Goal: Task Accomplishment & Management: Complete application form

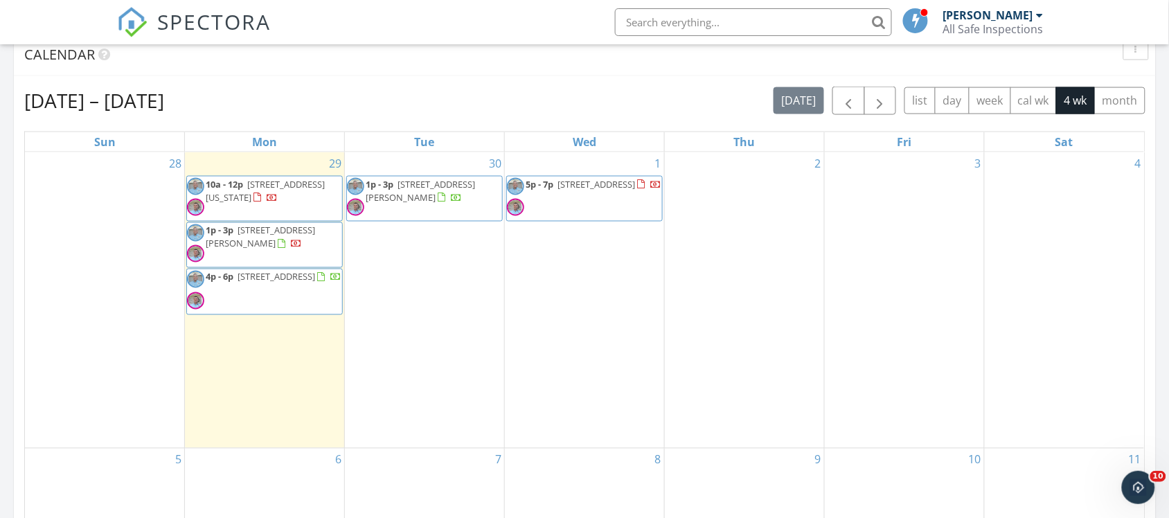
scroll to position [606, 0]
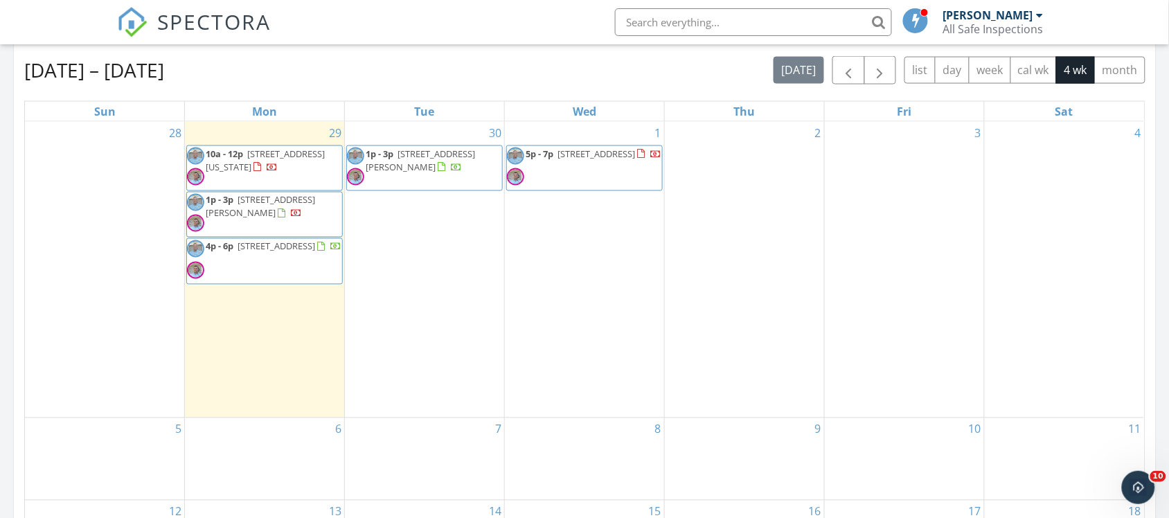
click at [650, 161] on div at bounding box center [655, 155] width 11 height 11
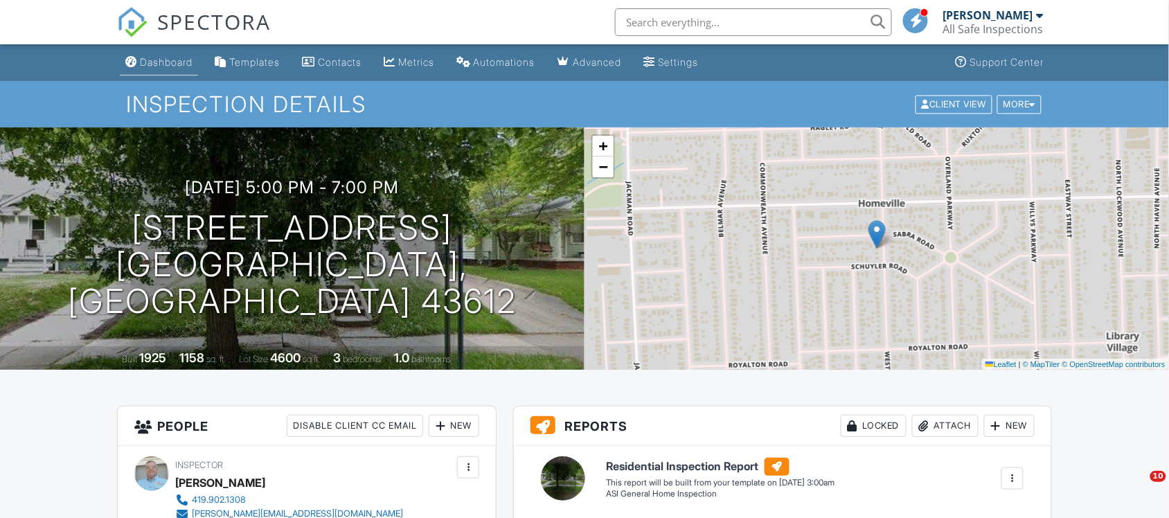
click at [179, 57] on div "Dashboard" at bounding box center [166, 62] width 53 height 12
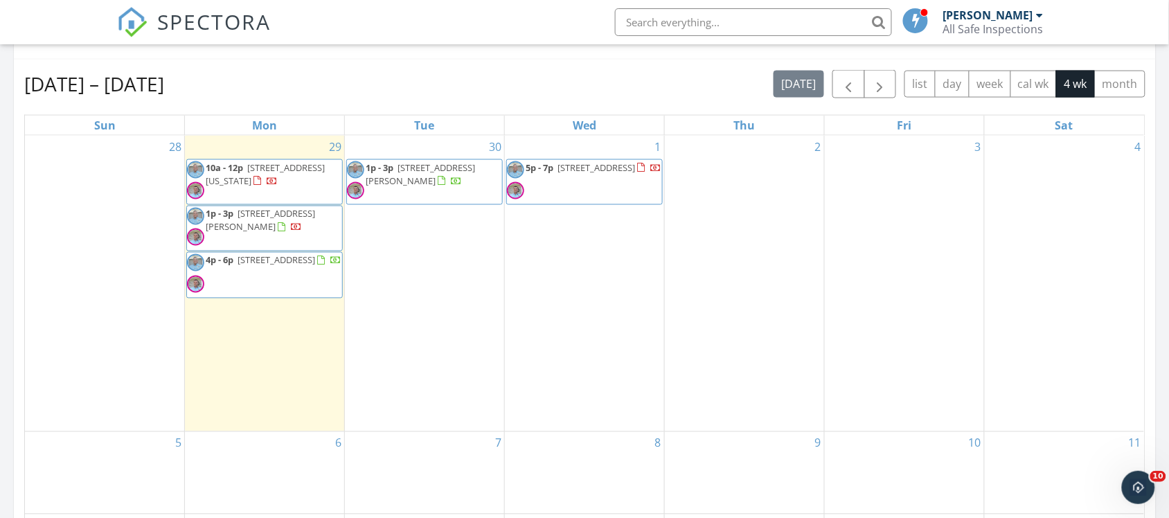
scroll to position [606, 0]
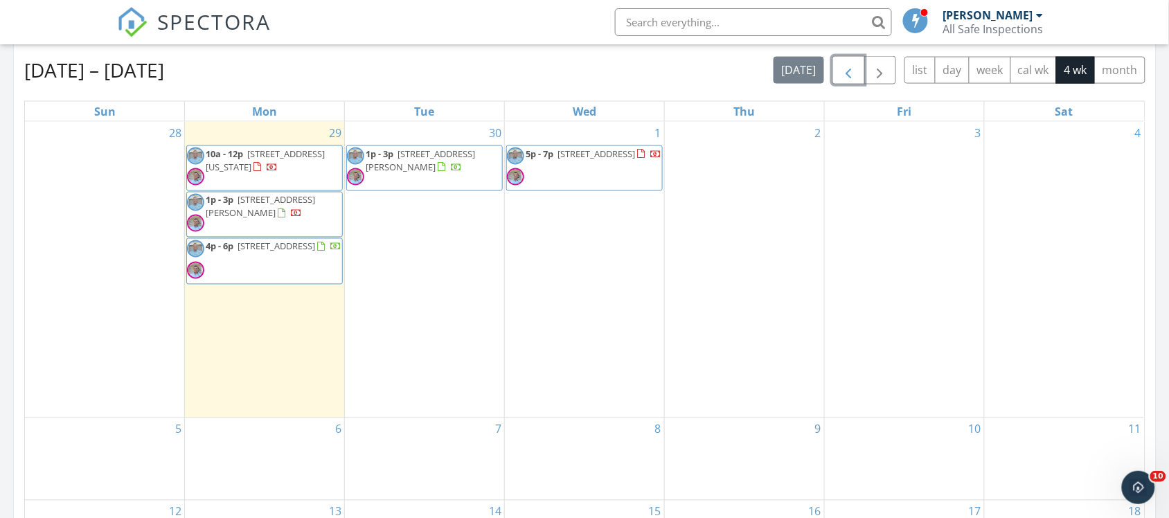
click at [845, 74] on span "button" at bounding box center [848, 70] width 17 height 17
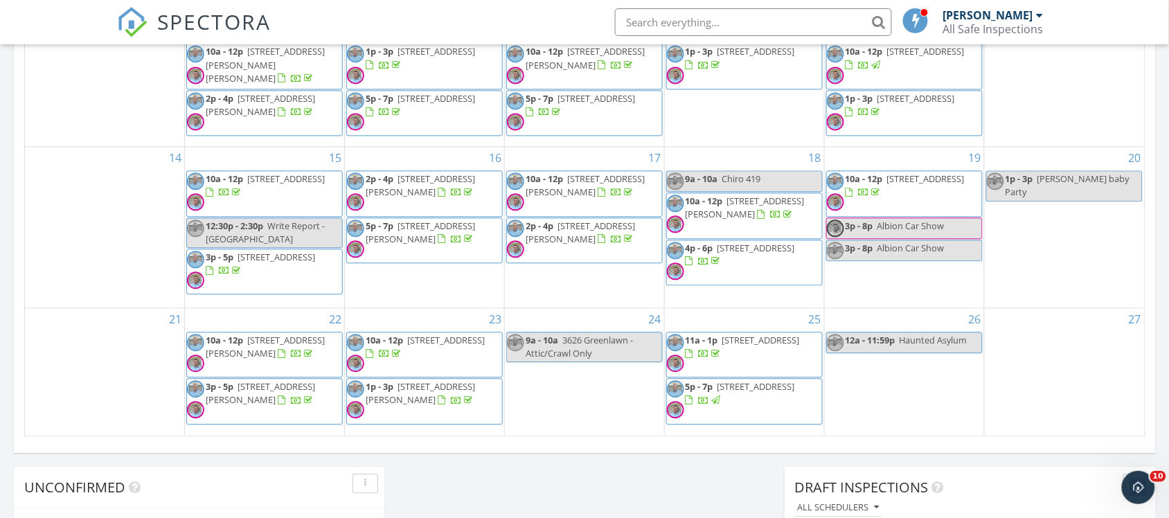
scroll to position [952, 0]
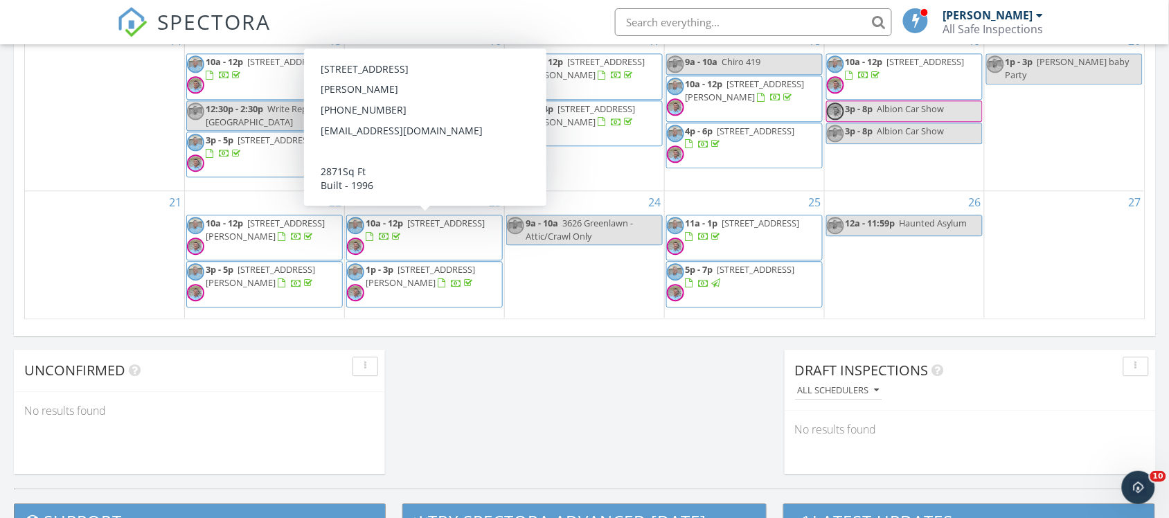
click at [440, 230] on span "10a - 12p 7546 Hollow Creek Dr, Toledo 43617" at bounding box center [424, 238] width 155 height 42
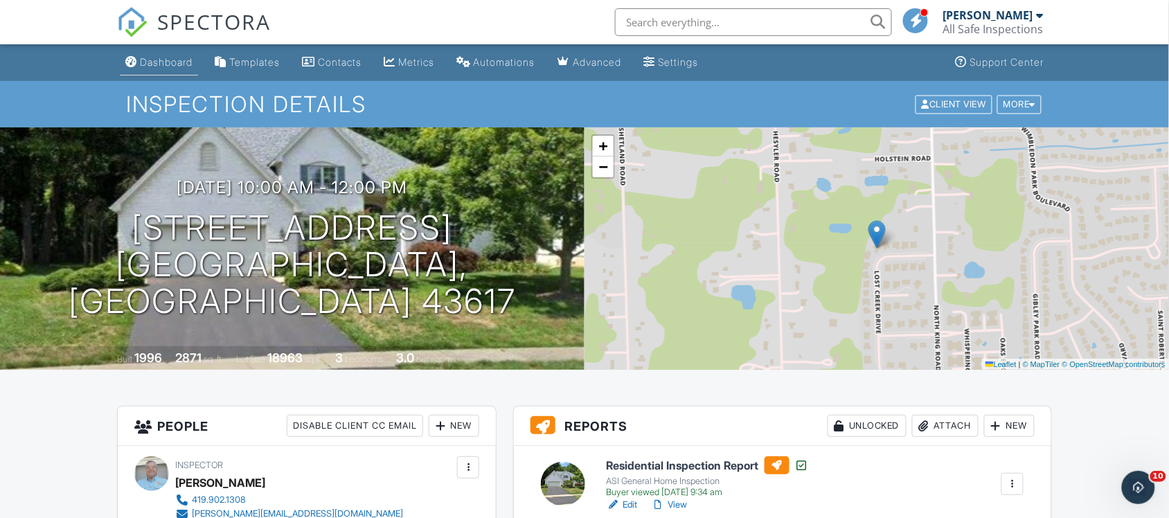
click at [180, 59] on div "Dashboard" at bounding box center [166, 62] width 53 height 12
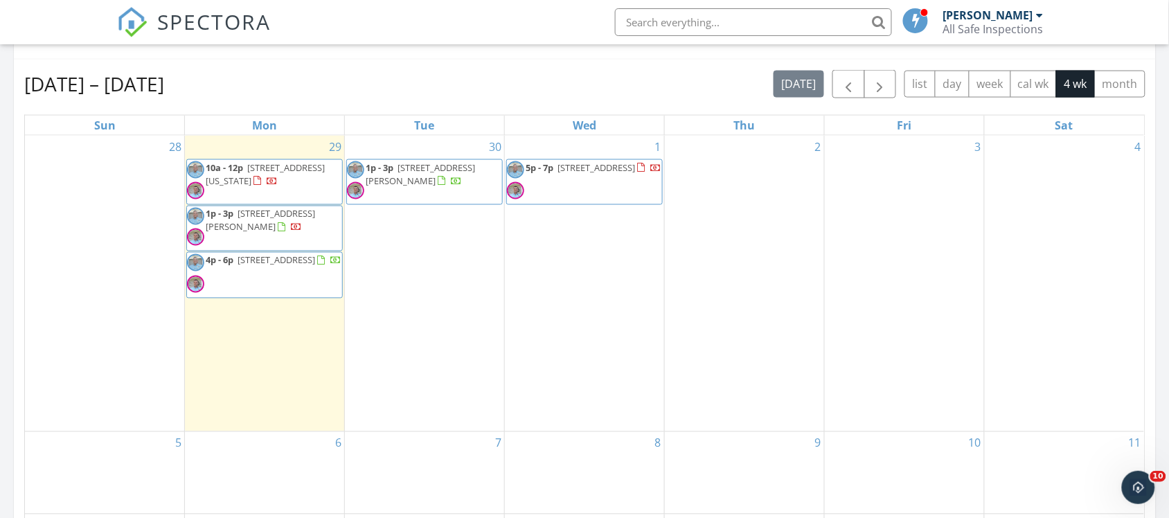
scroll to position [606, 0]
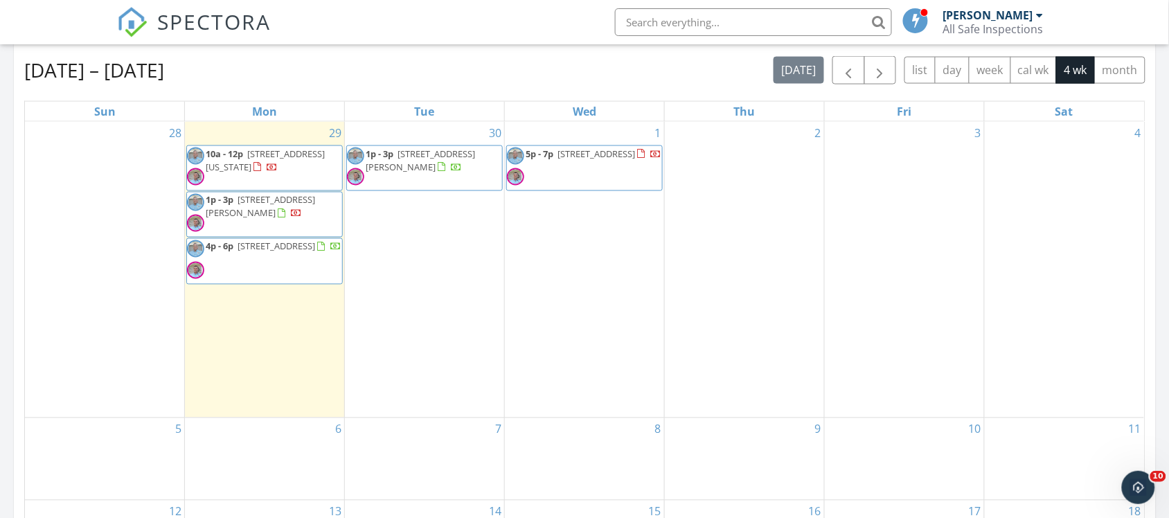
click at [261, 170] on div at bounding box center [257, 167] width 8 height 9
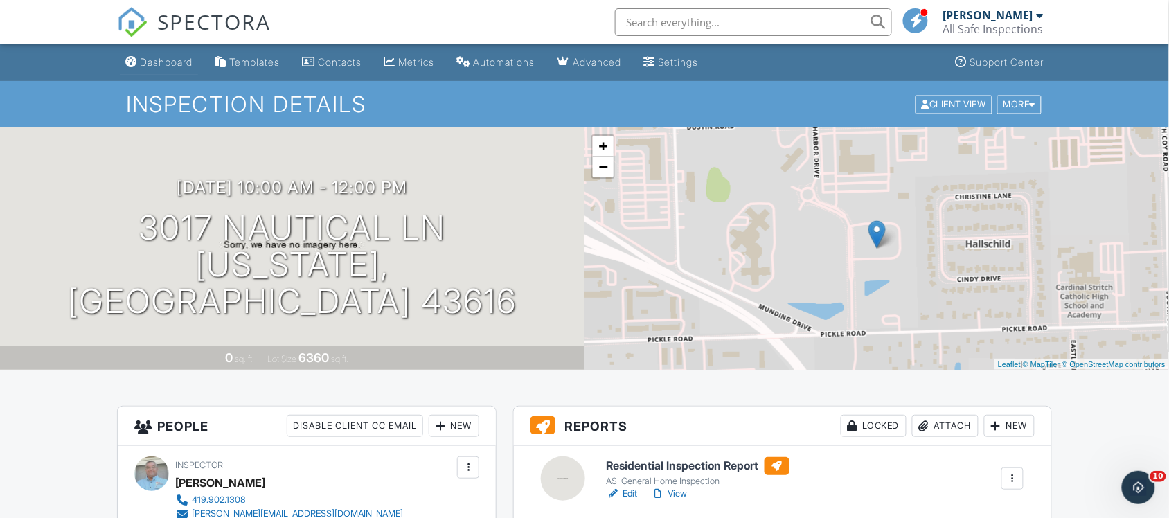
click at [188, 62] on div "Dashboard" at bounding box center [166, 62] width 53 height 12
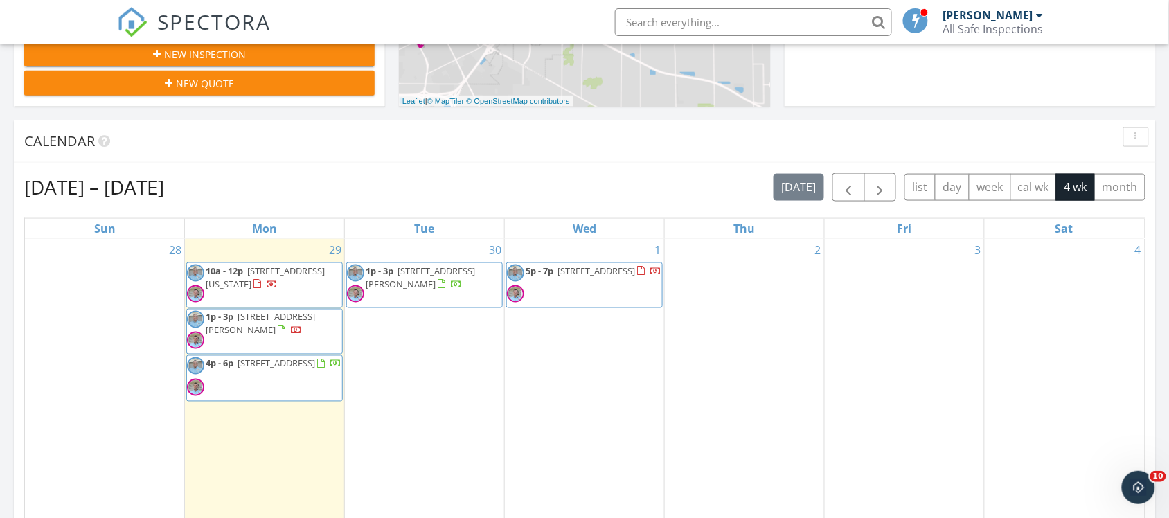
scroll to position [519, 0]
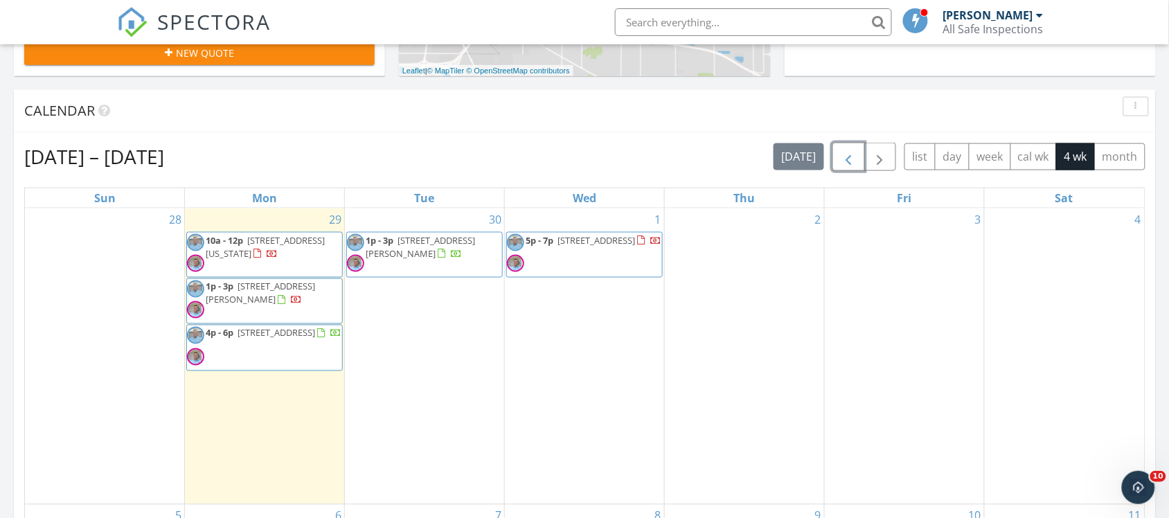
click at [847, 163] on span "button" at bounding box center [848, 157] width 17 height 17
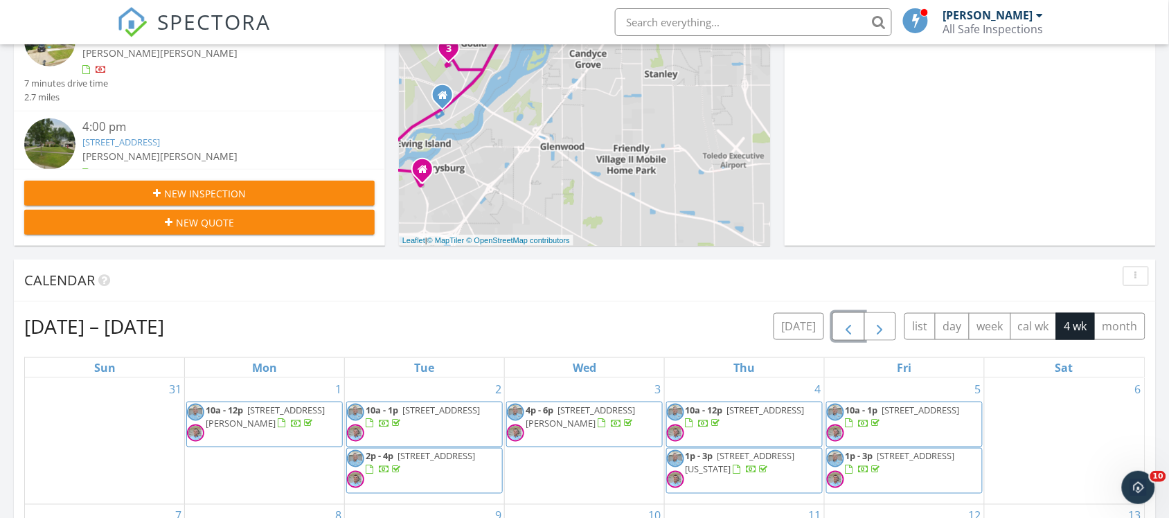
scroll to position [433, 0]
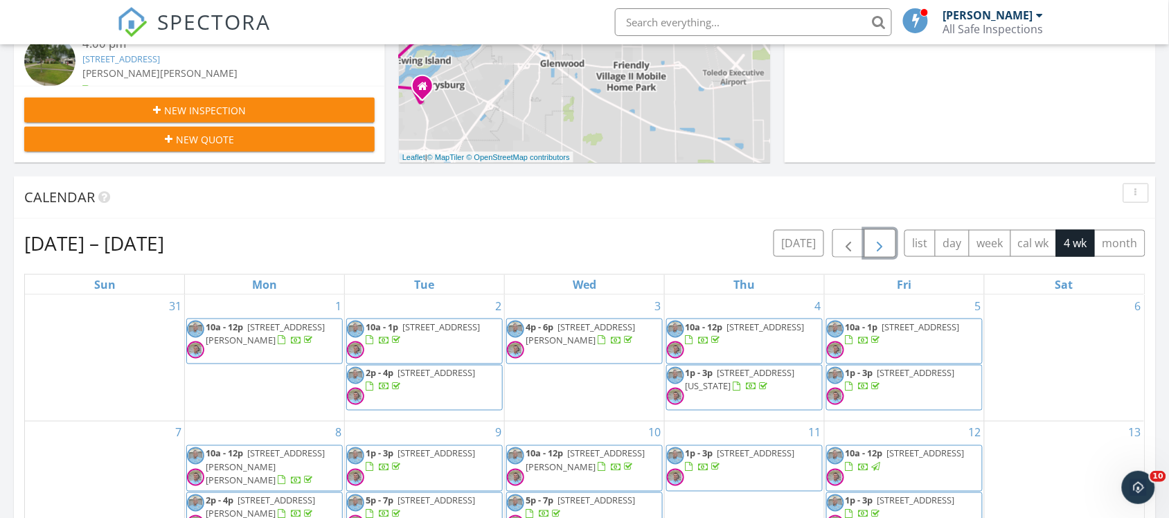
click at [878, 248] on span "button" at bounding box center [880, 243] width 17 height 17
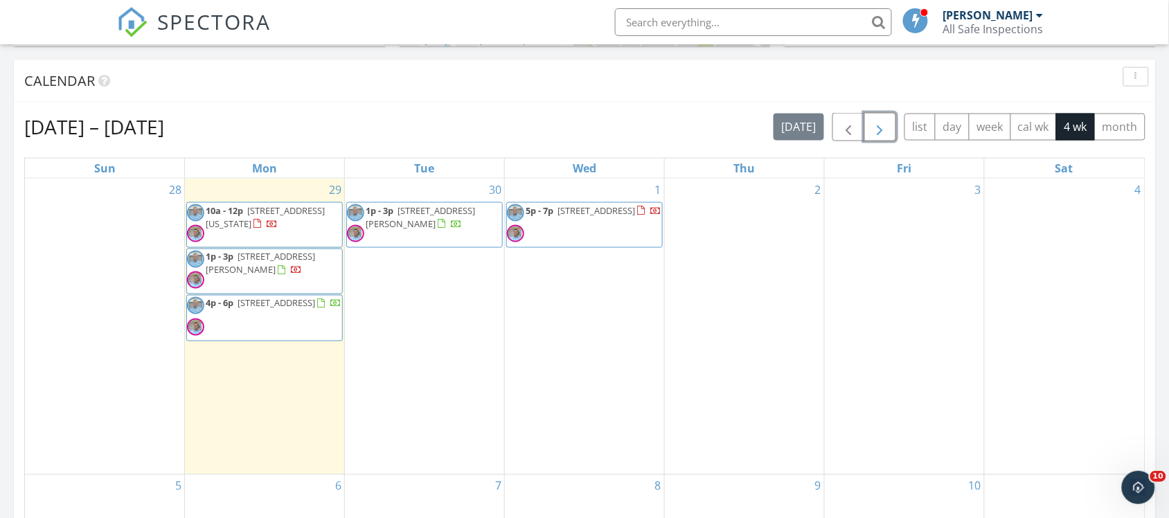
scroll to position [519, 0]
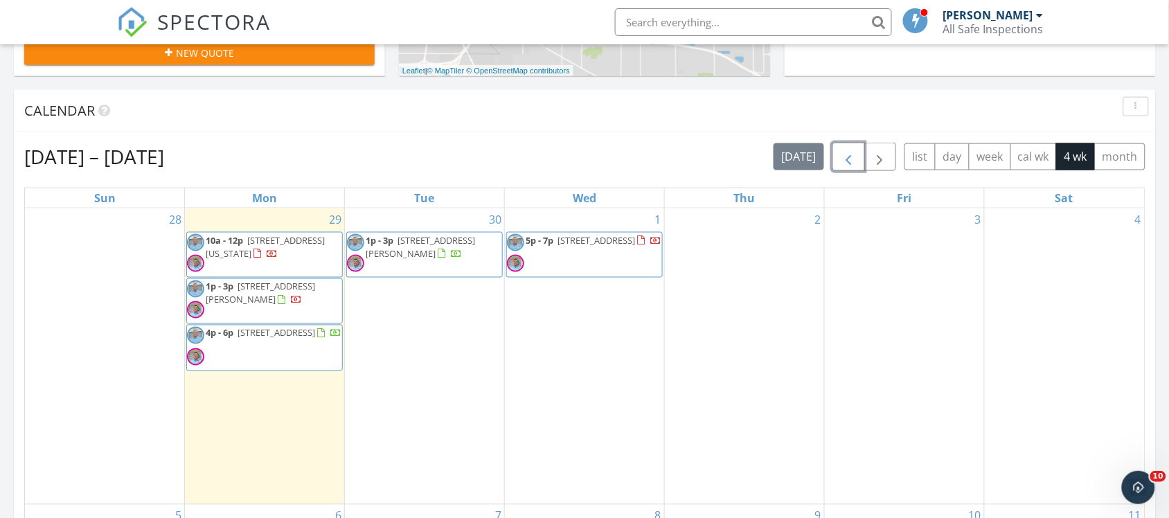
click at [847, 157] on span "button" at bounding box center [848, 157] width 17 height 17
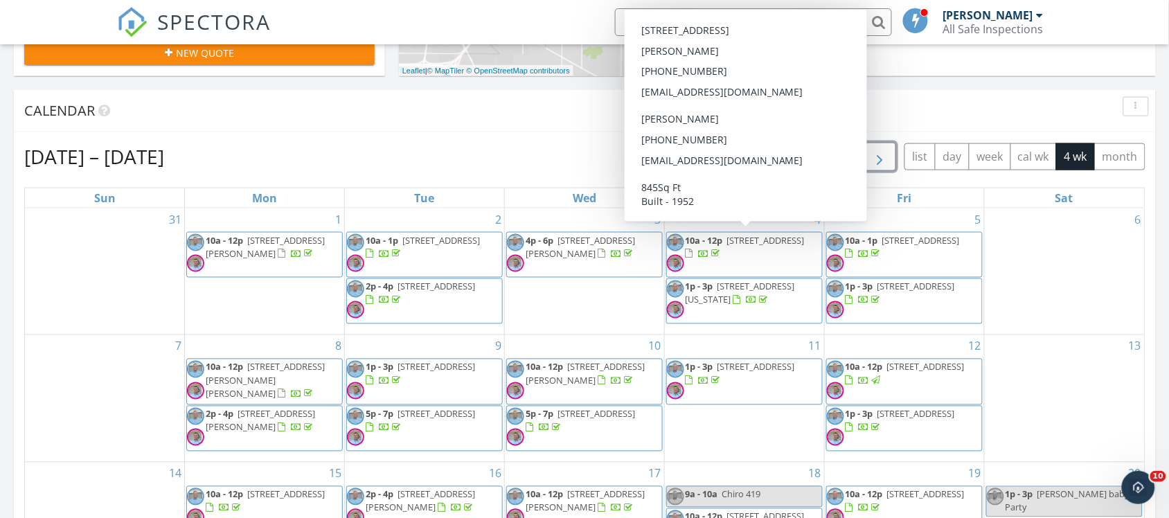
click at [876, 158] on span "button" at bounding box center [880, 157] width 17 height 17
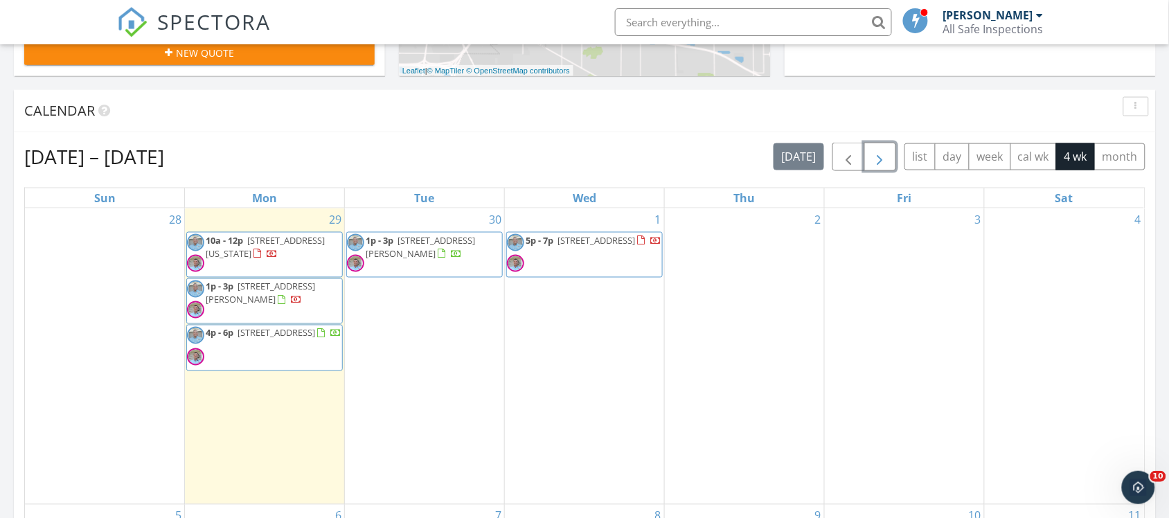
click at [263, 254] on span "3017 Nautical Ln, Oregon 43616" at bounding box center [265, 247] width 119 height 26
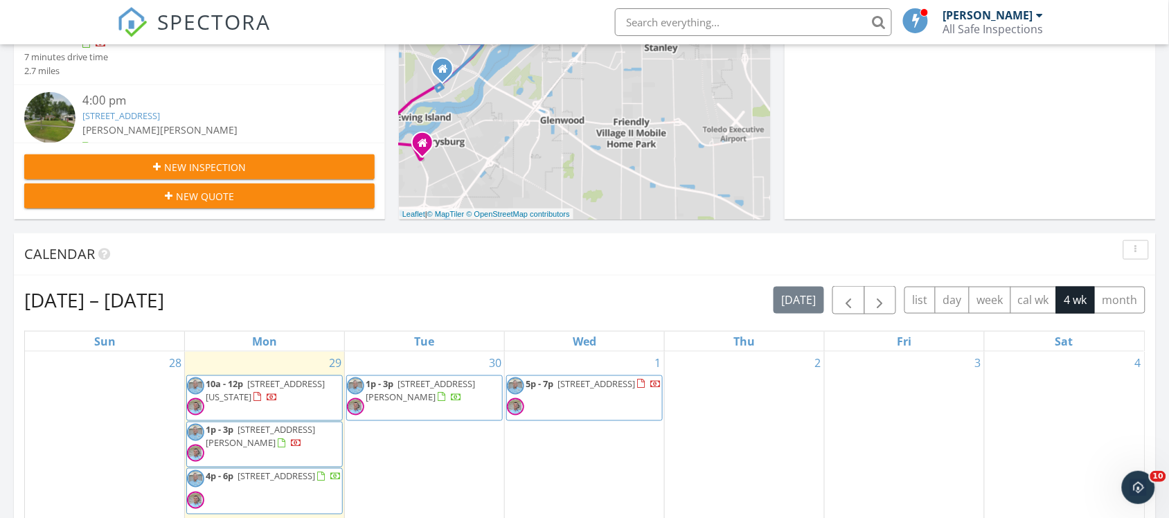
scroll to position [346, 0]
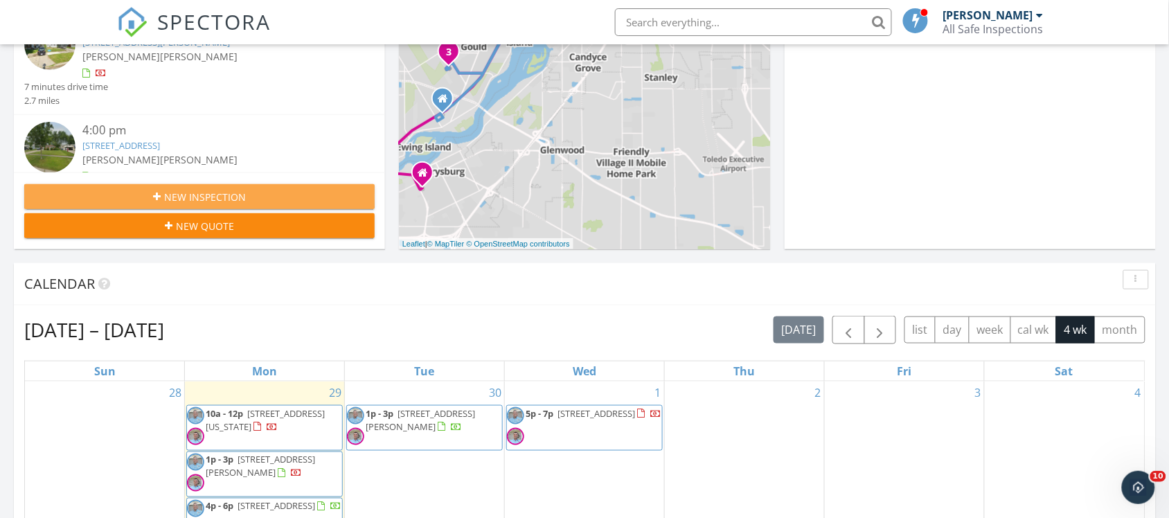
click at [224, 195] on span "New Inspection" at bounding box center [205, 197] width 82 height 15
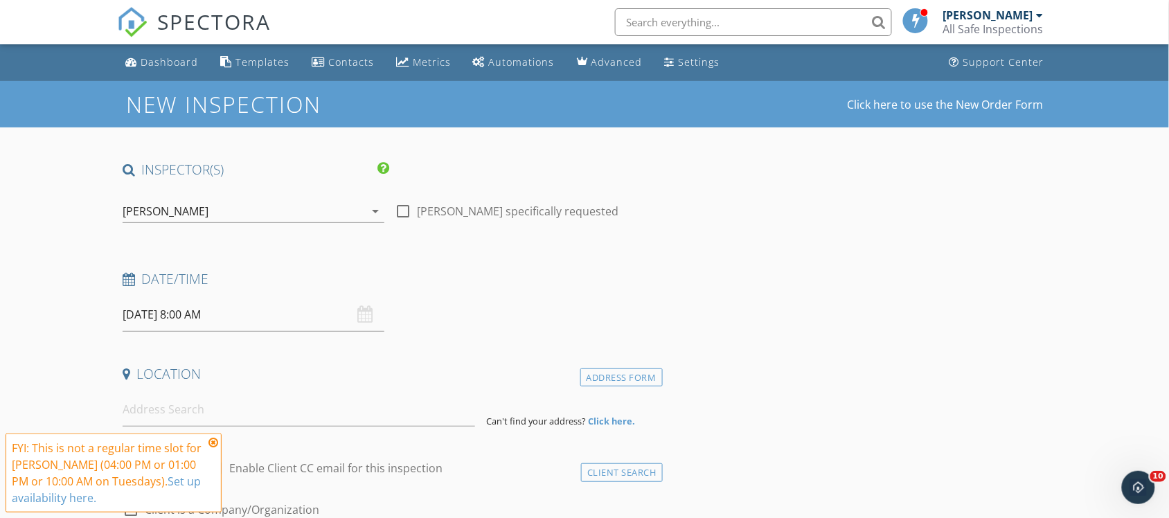
click at [171, 208] on div "[PERSON_NAME]" at bounding box center [166, 211] width 86 height 12
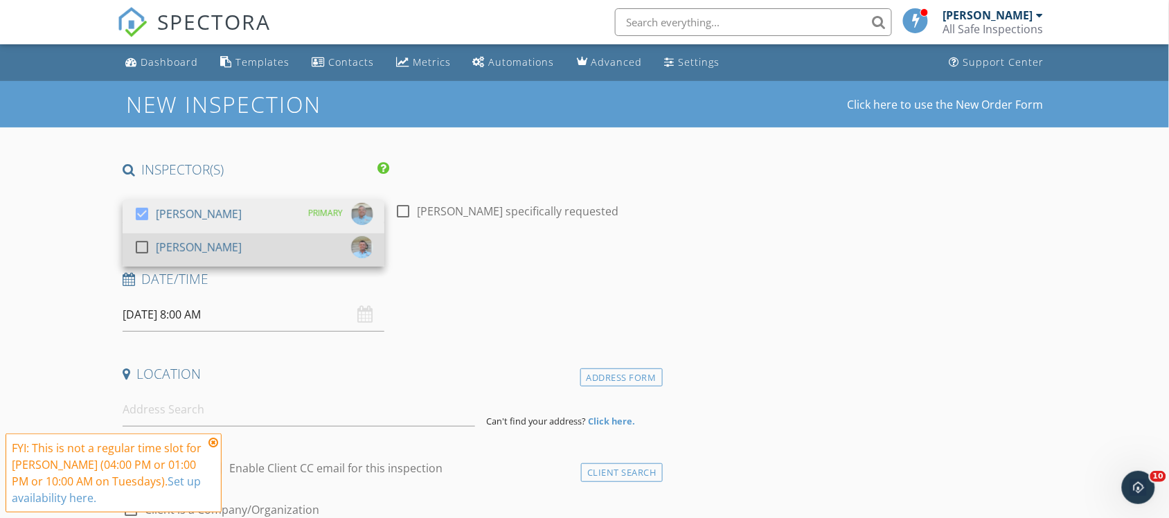
click at [170, 246] on div "[PERSON_NAME]" at bounding box center [199, 247] width 86 height 22
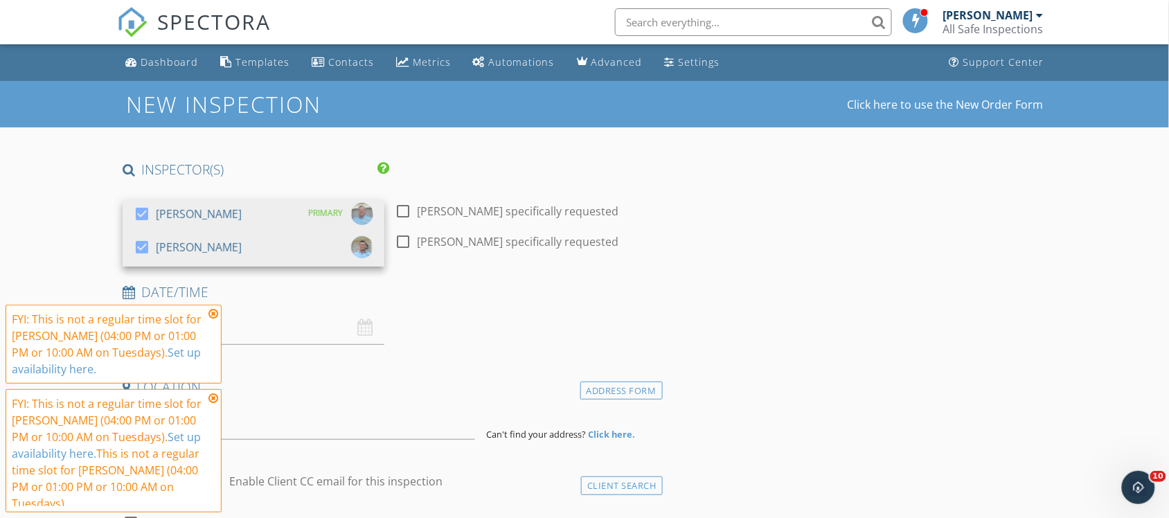
click at [462, 298] on h4 "Date/Time" at bounding box center [390, 292] width 535 height 18
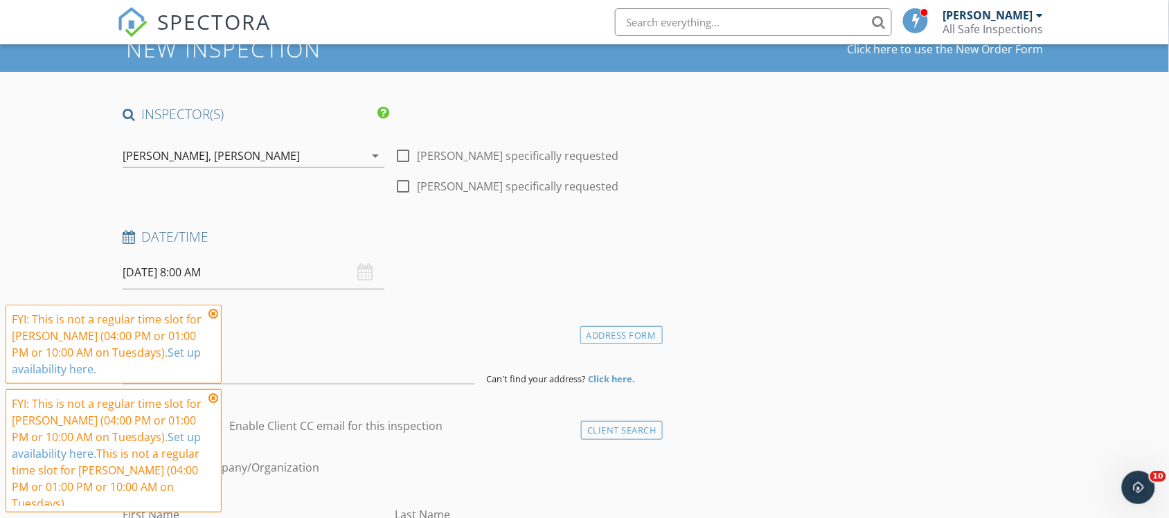
scroll to position [87, 0]
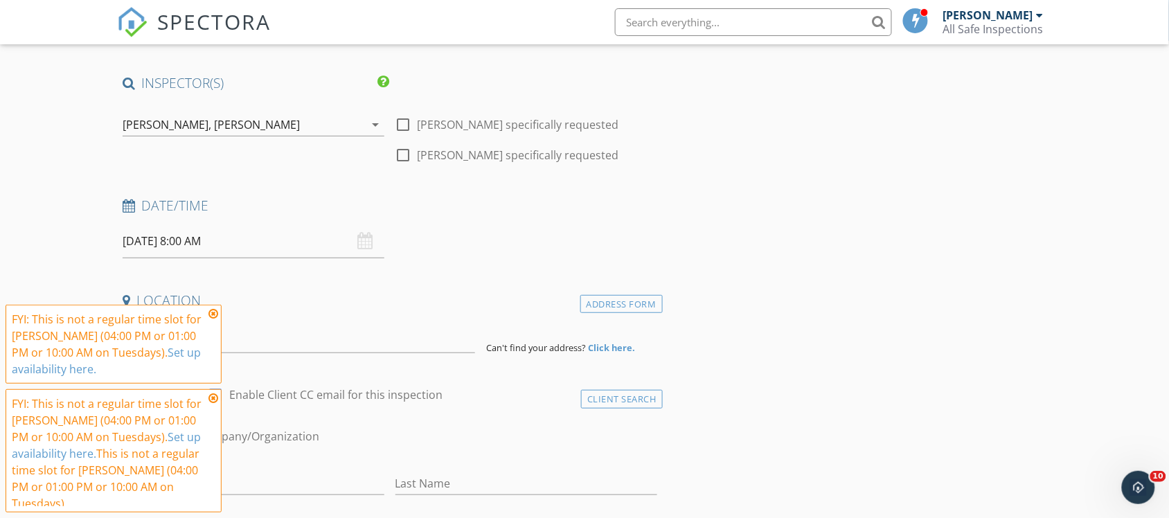
click at [211, 315] on icon at bounding box center [213, 313] width 10 height 11
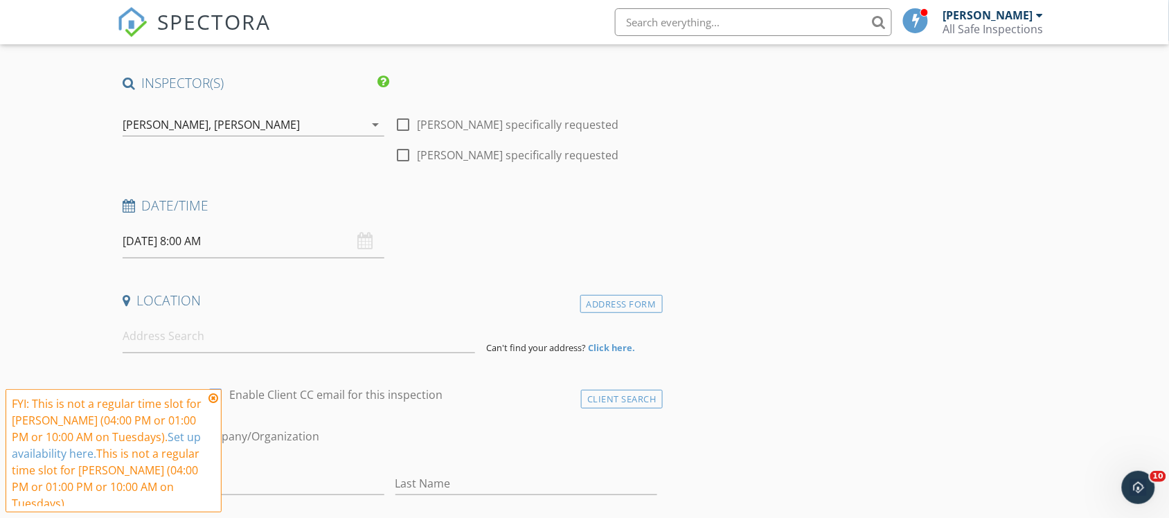
click at [213, 393] on icon at bounding box center [213, 398] width 10 height 11
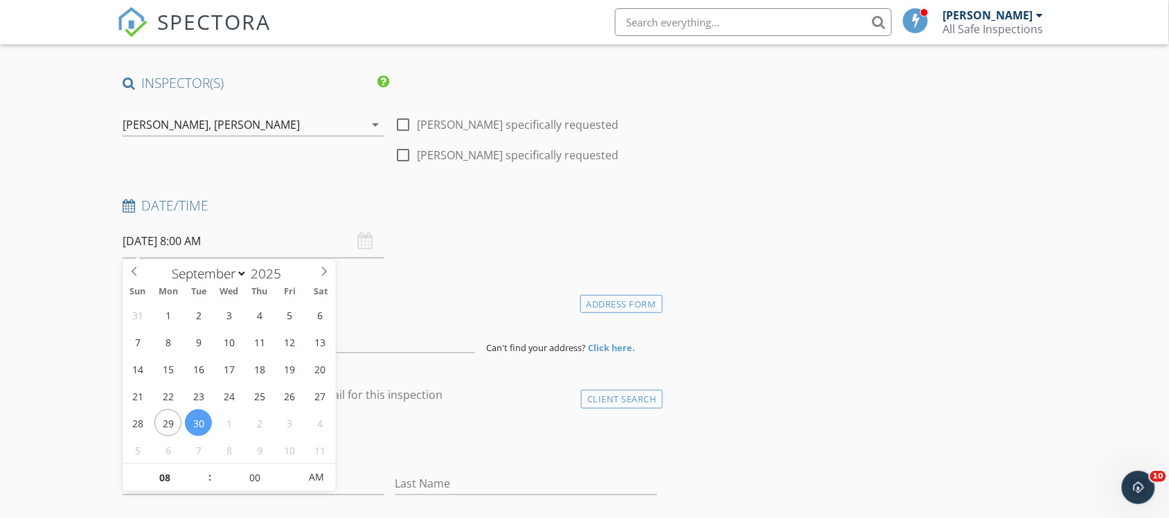
click at [220, 244] on input "[DATE] 8:00 AM" at bounding box center [254, 241] width 262 height 34
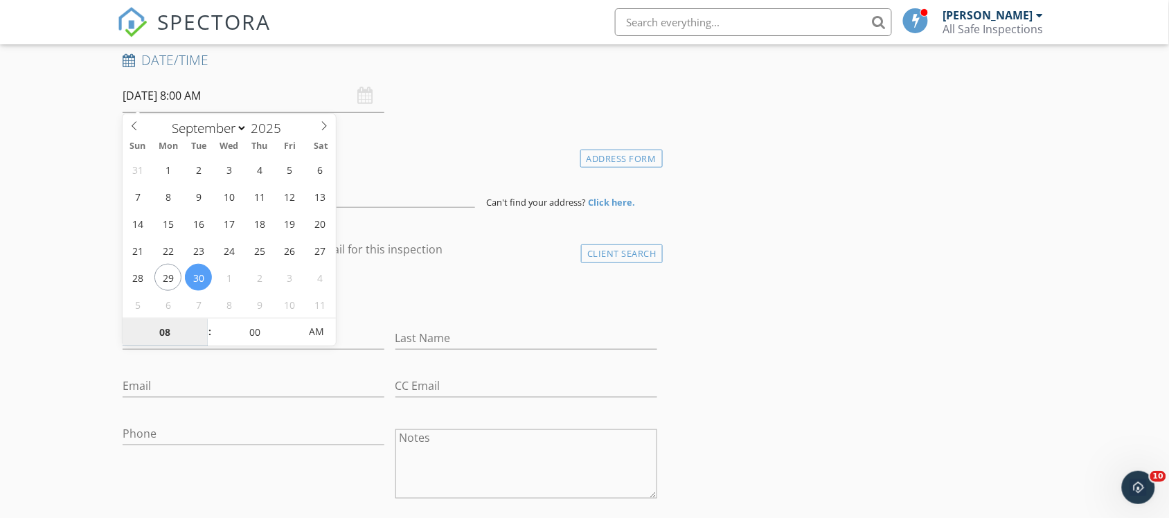
scroll to position [260, 0]
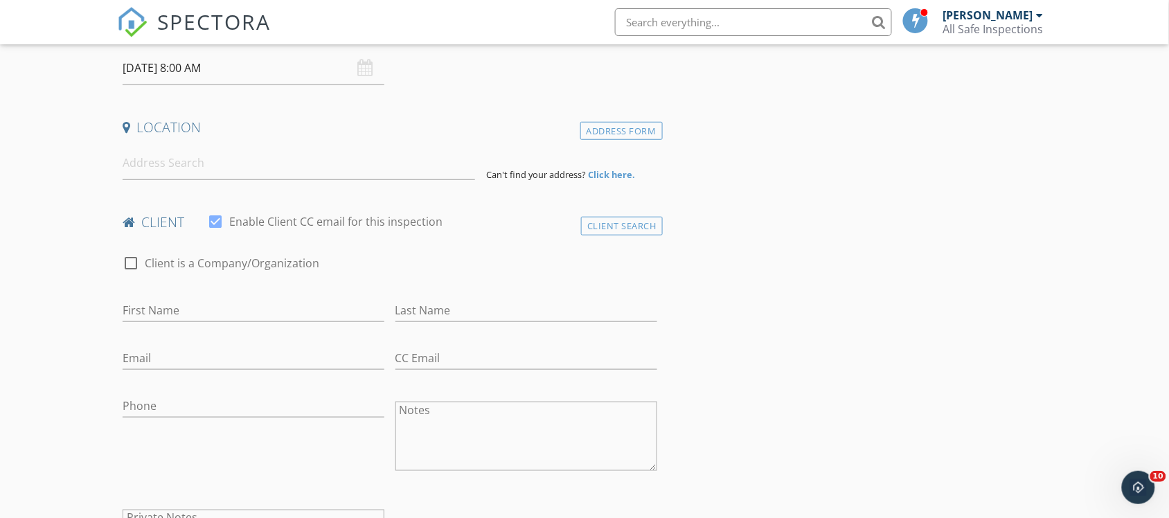
click at [416, 137] on div "Location" at bounding box center [390, 132] width 546 height 28
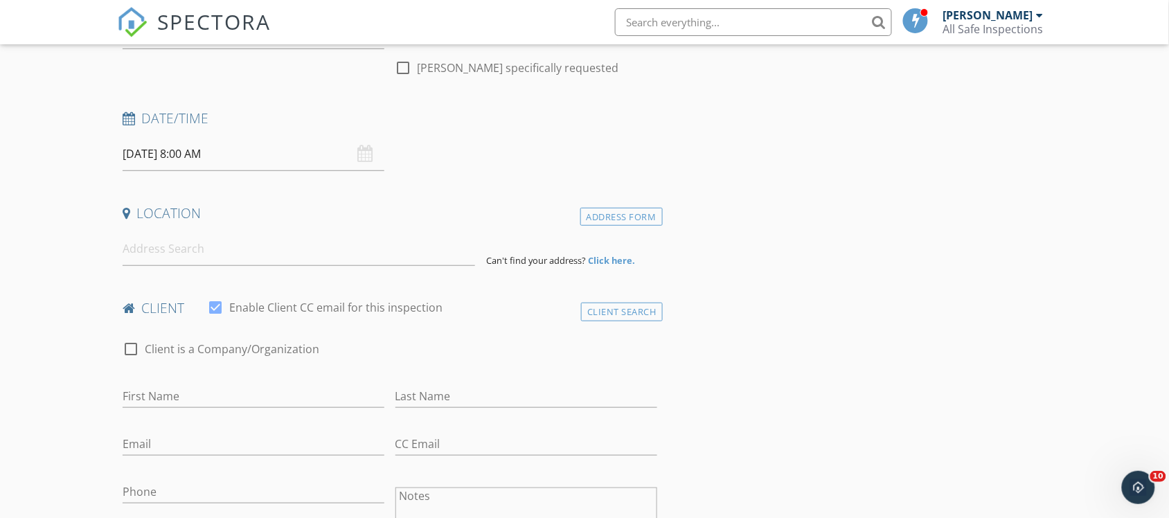
scroll to position [173, 0]
click at [232, 159] on input "09/30/2025 8:00 AM" at bounding box center [254, 155] width 262 height 34
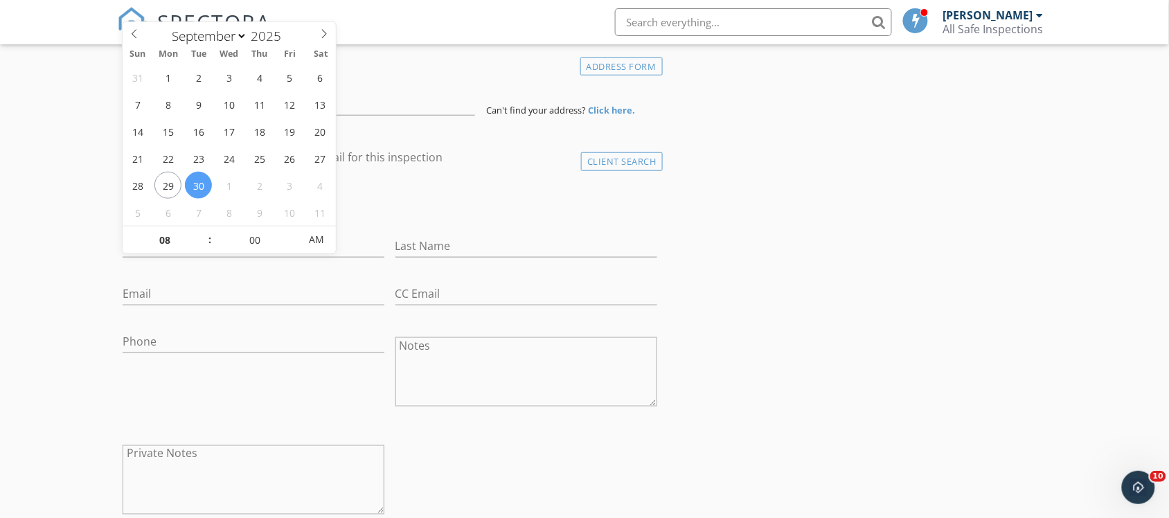
scroll to position [346, 0]
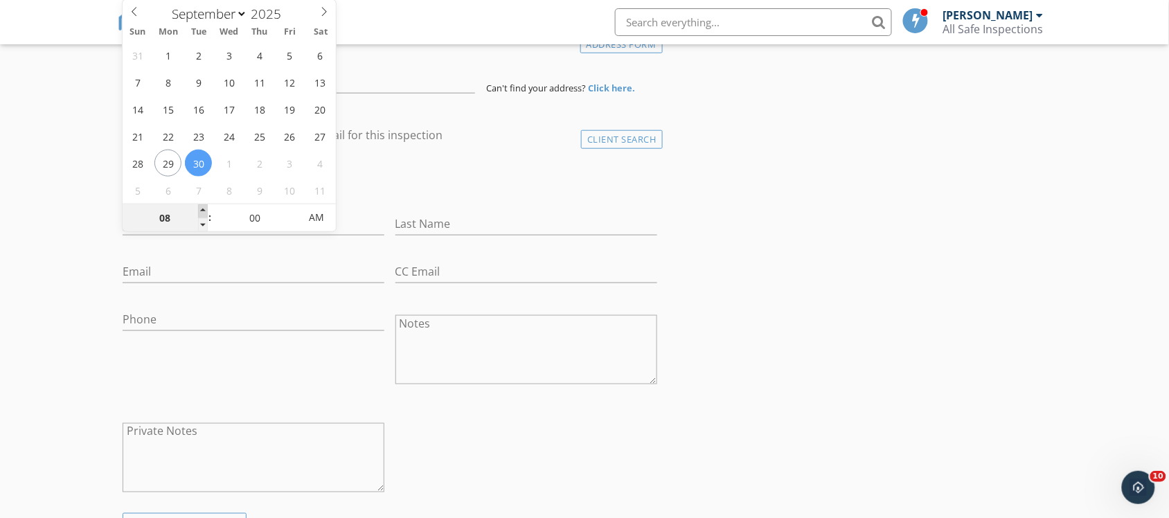
type input "09"
type input "09/30/2025 9:00 AM"
click at [201, 210] on span at bounding box center [203, 211] width 10 height 14
type input "10"
type input "09/30/2025 10:00 AM"
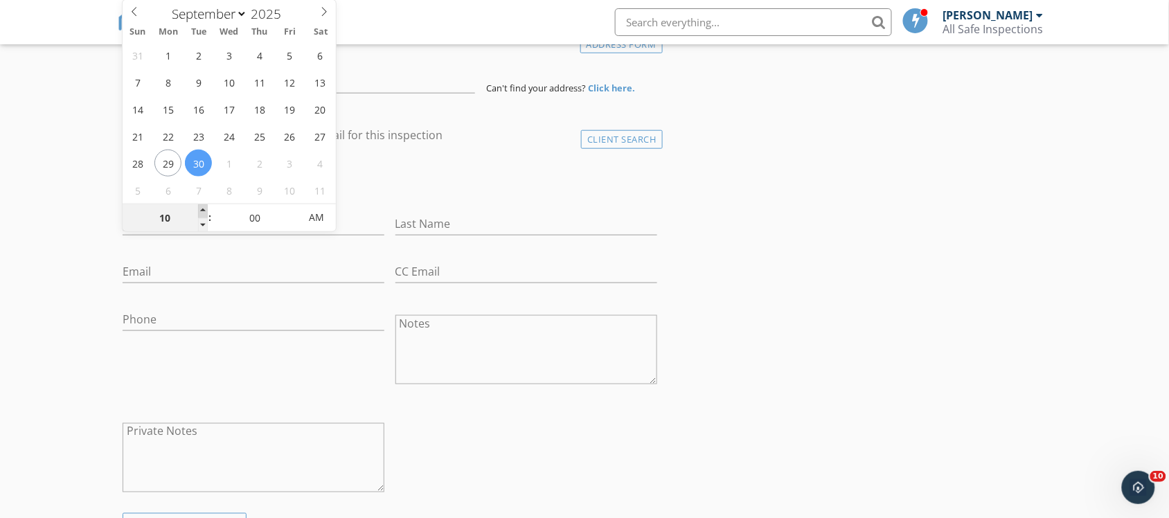
click at [201, 210] on span at bounding box center [203, 211] width 10 height 14
type input "11"
type input "09/30/2025 11:00 AM"
click at [201, 210] on span at bounding box center [203, 211] width 10 height 14
type input "12"
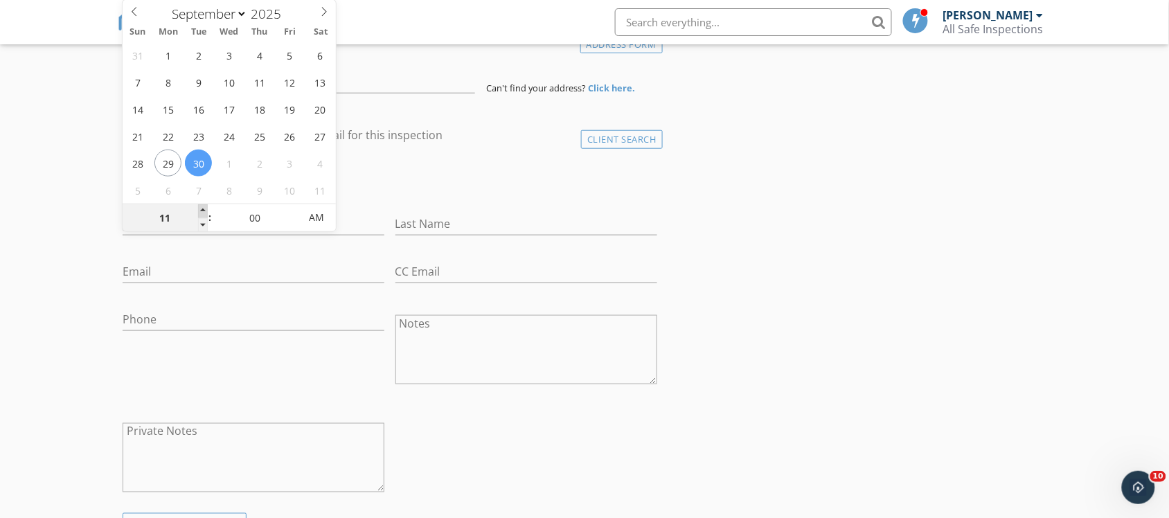
type input "09/30/2025 12:00 PM"
click at [201, 210] on span at bounding box center [203, 211] width 10 height 14
type input "01"
type input "09/30/2025 1:00 PM"
click at [201, 210] on span at bounding box center [203, 211] width 10 height 14
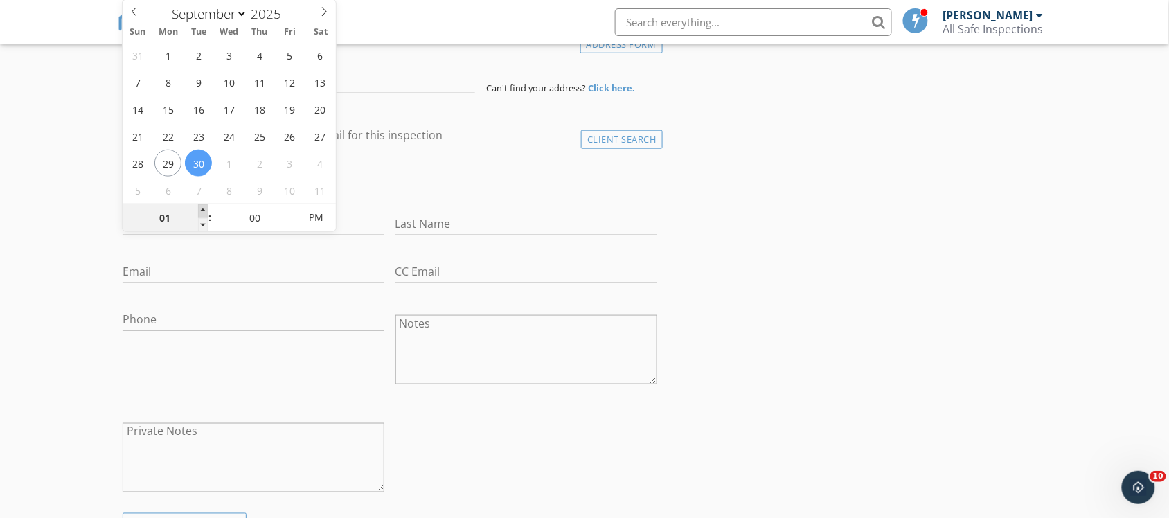
type input "02"
type input "09/30/2025 2:00 PM"
click at [201, 210] on span at bounding box center [203, 211] width 10 height 14
type input "03"
type input "09/30/2025 3:00 PM"
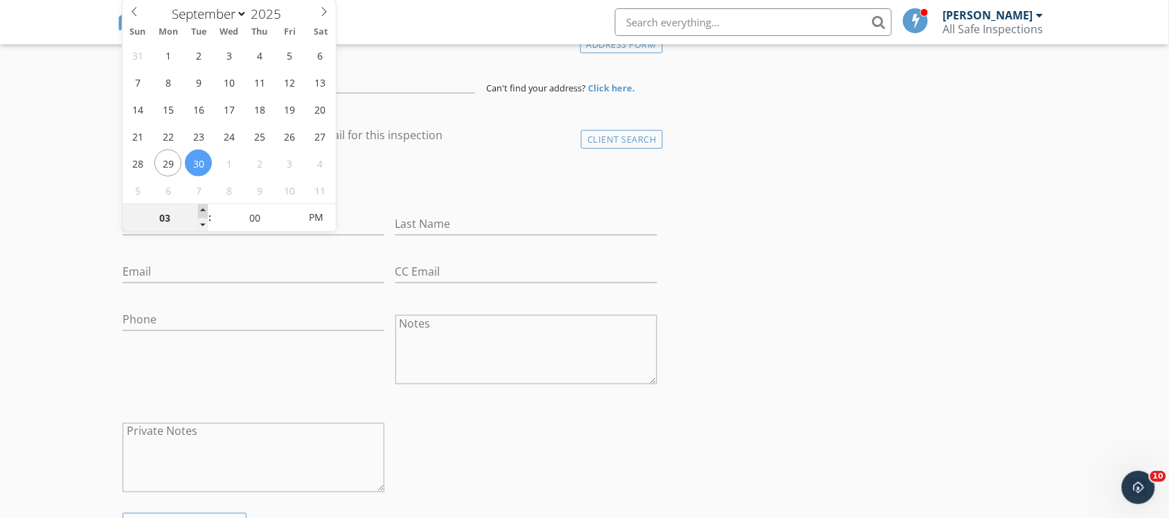
click at [201, 210] on span at bounding box center [203, 211] width 10 height 14
type input "04"
type input "09/30/2025 4:00 PM"
click at [201, 210] on span at bounding box center [203, 211] width 10 height 14
type input "05"
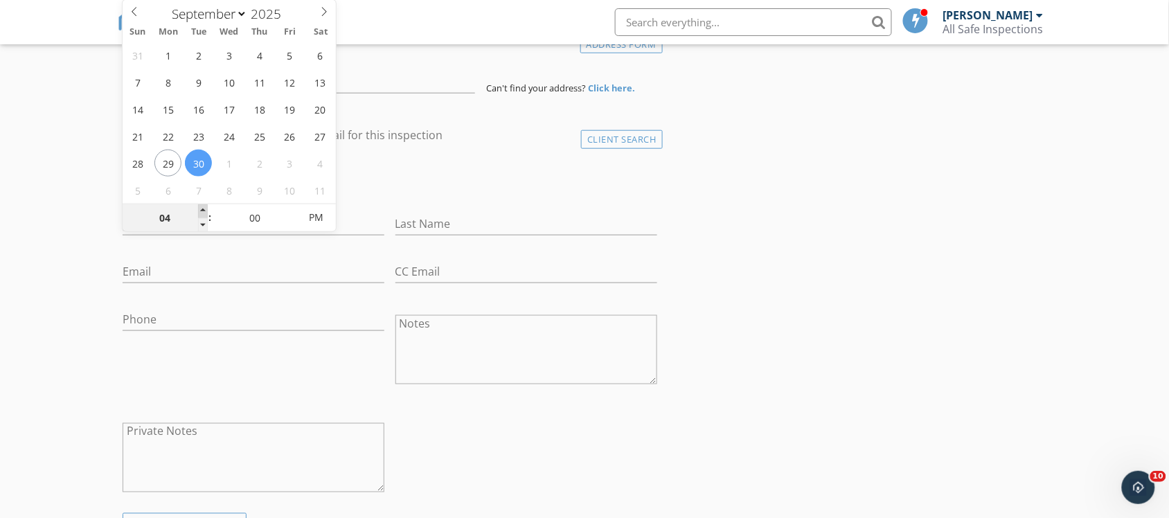
type input "[DATE] 5:00 PM"
click at [202, 208] on span at bounding box center [203, 211] width 10 height 14
click at [448, 178] on div "check_box_outline_blank Client is a Company/Organization" at bounding box center [390, 184] width 535 height 36
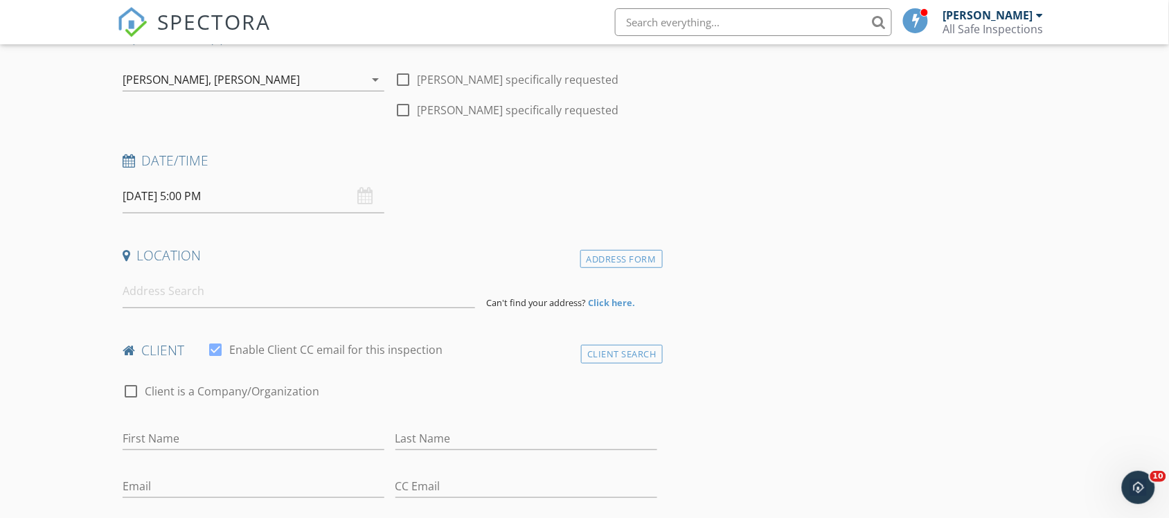
scroll to position [173, 0]
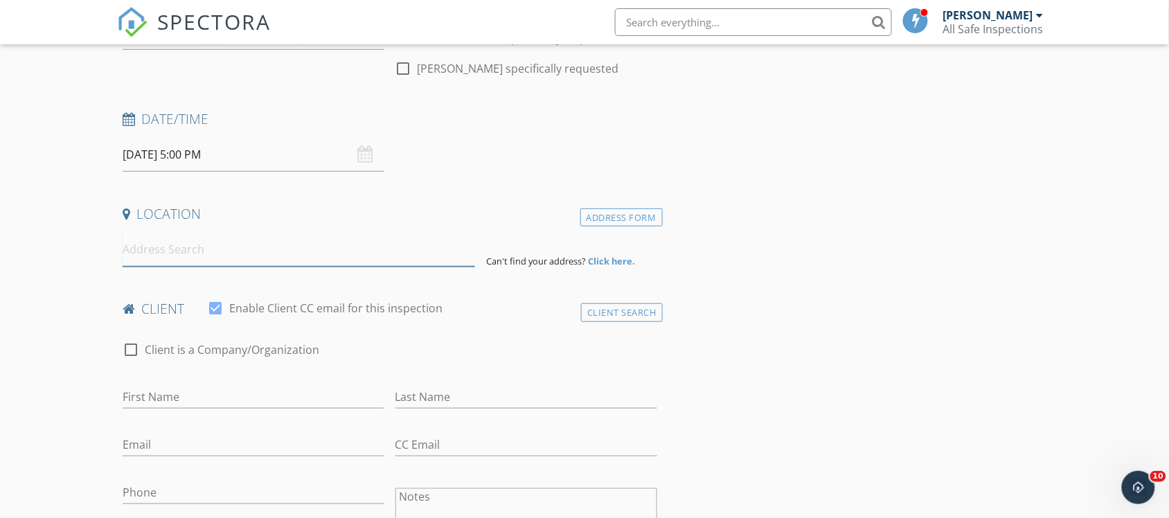
click at [208, 251] on input at bounding box center [299, 250] width 352 height 34
type input "3401 Sherbrooke Road, Toledo, OH, USA"
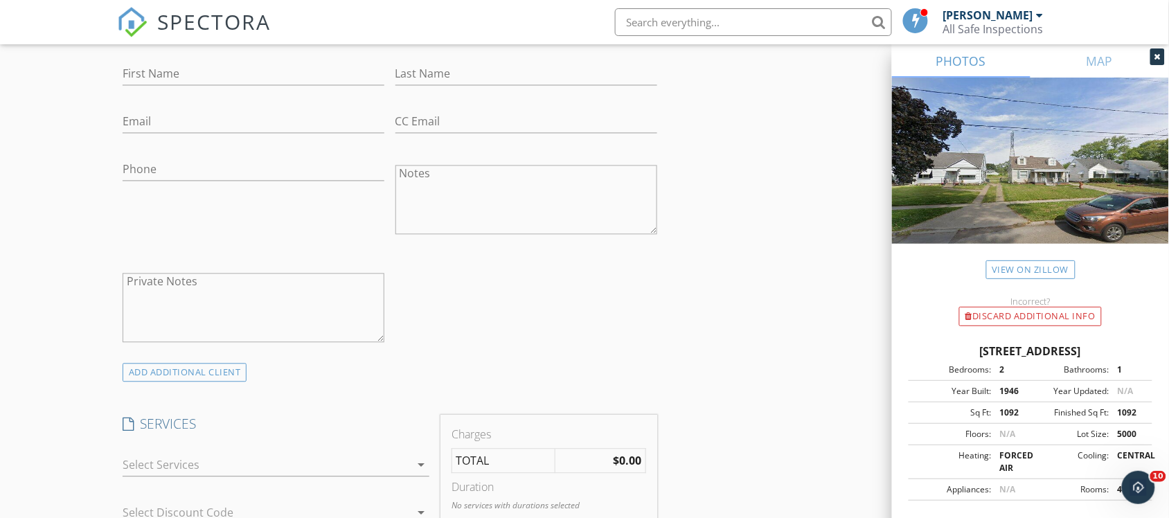
scroll to position [606, 0]
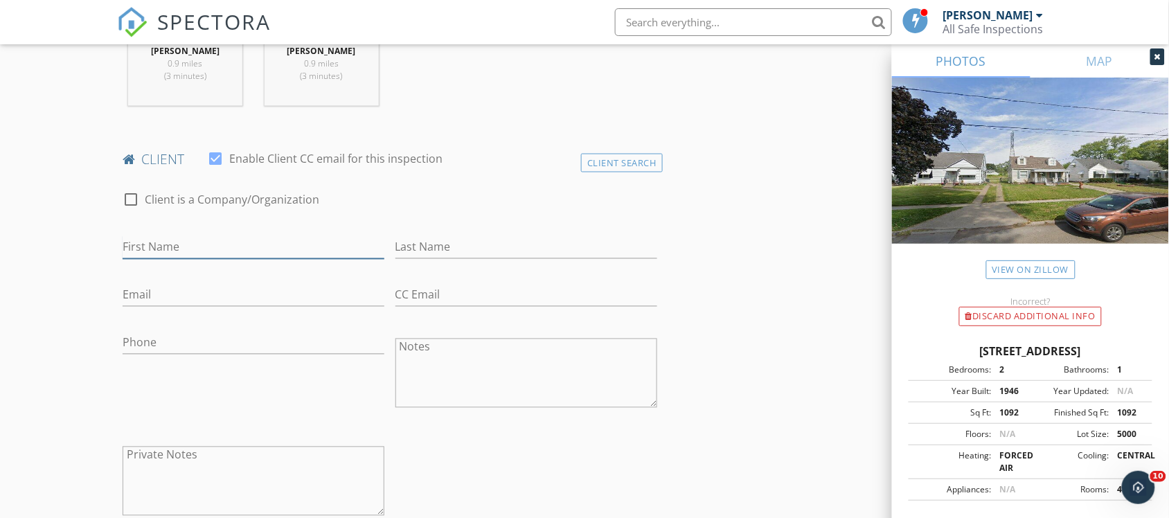
click at [236, 254] on input "First Name" at bounding box center [254, 247] width 262 height 23
type input "[PERSON_NAME]"
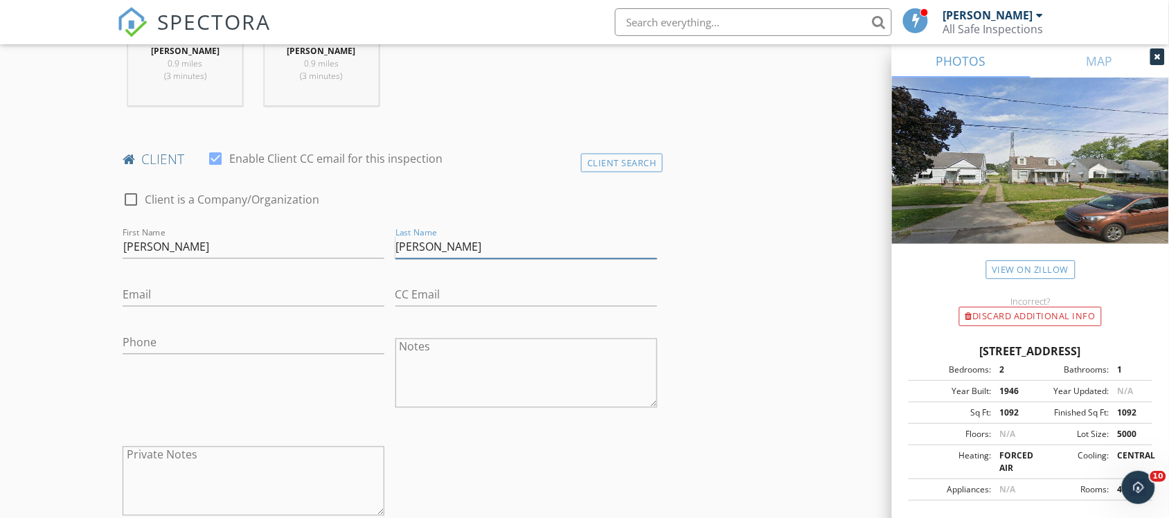
type input "[PERSON_NAME]"
type input "[EMAIL_ADDRESS][DOMAIN_NAME]"
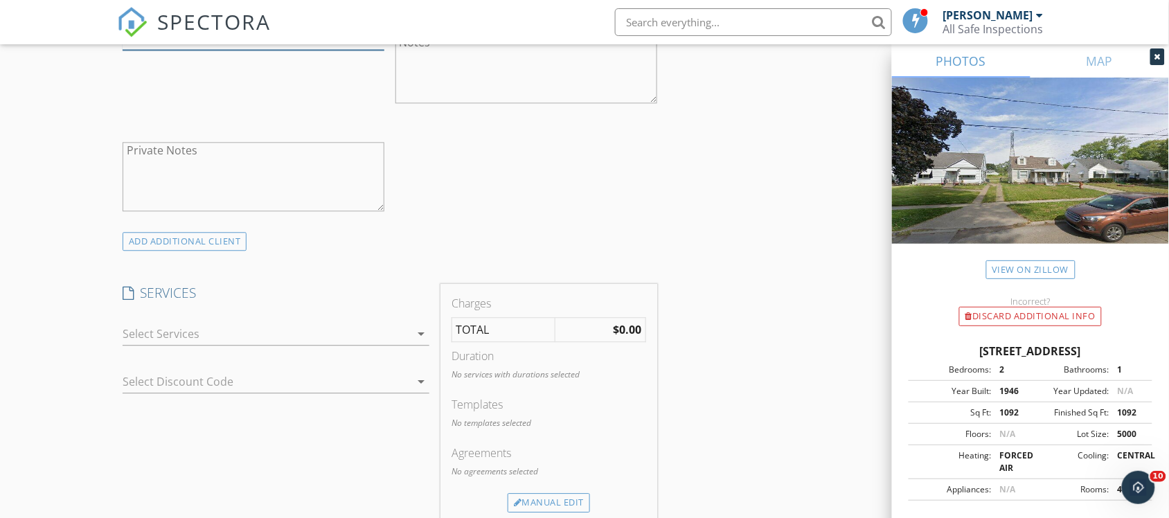
scroll to position [952, 0]
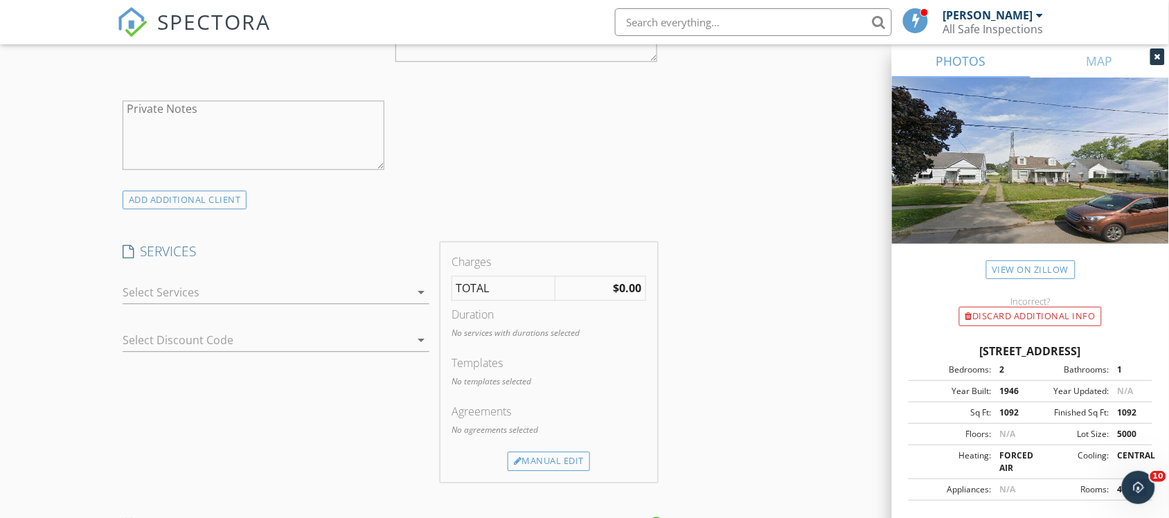
type input "[PHONE_NUMBER]"
click at [230, 294] on div at bounding box center [267, 292] width 288 height 22
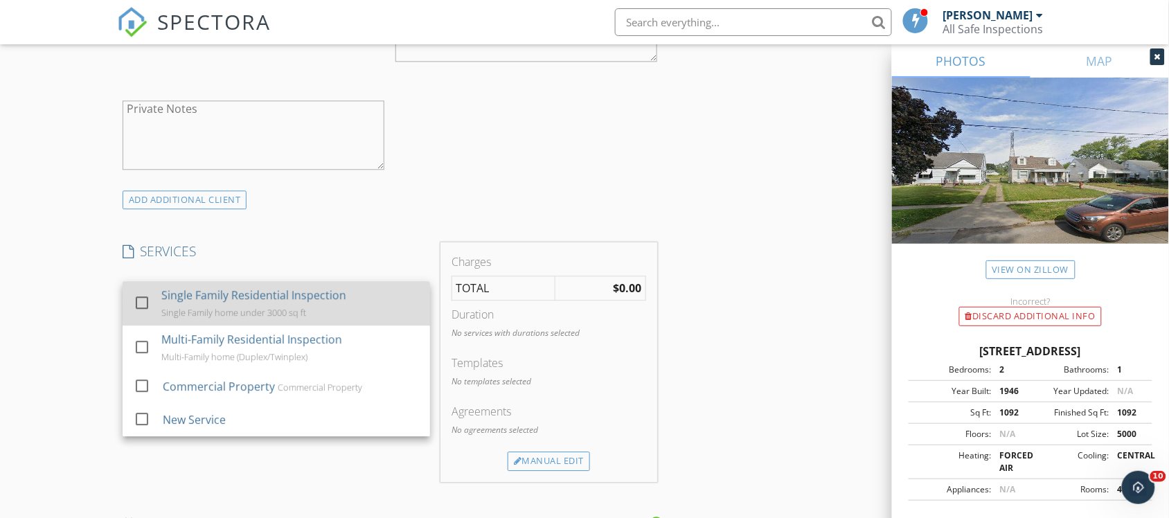
click at [227, 300] on div "Single Family Residential Inspection" at bounding box center [253, 295] width 185 height 17
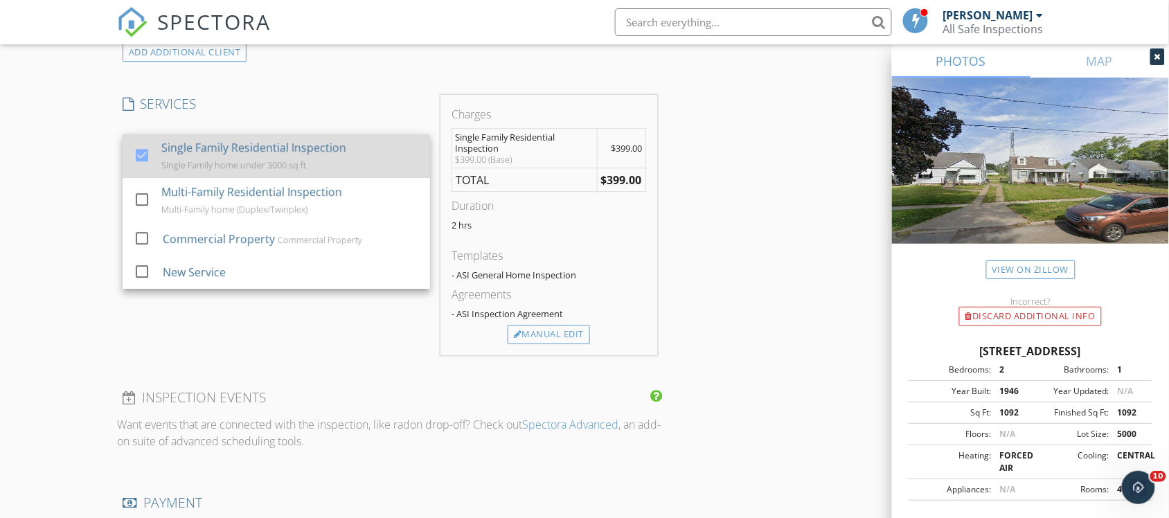
scroll to position [1125, 0]
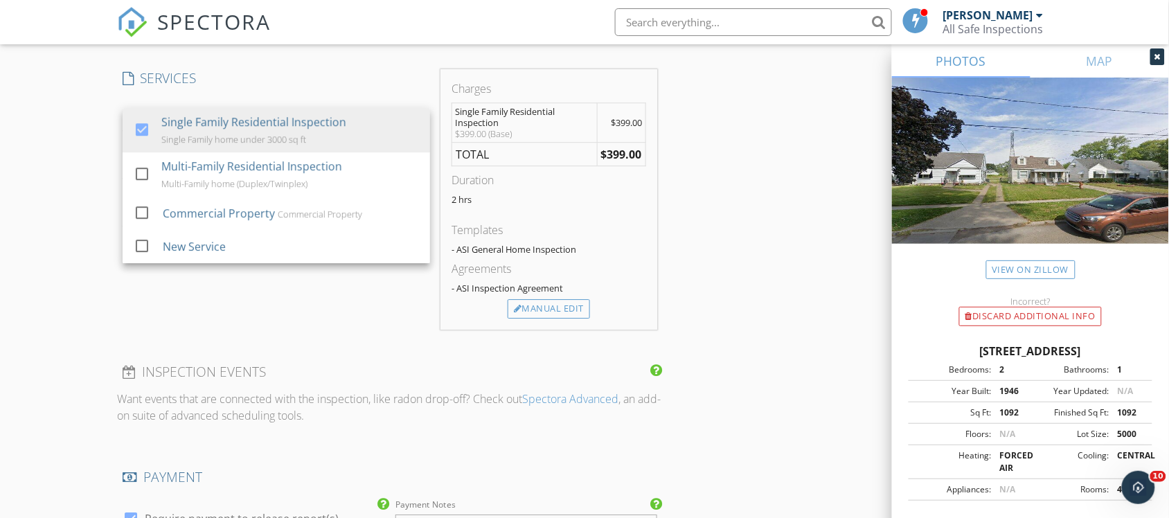
click at [224, 298] on div "SERVICES check_box Single Family Residential Inspection Single Family home unde…" at bounding box center [276, 199] width 319 height 260
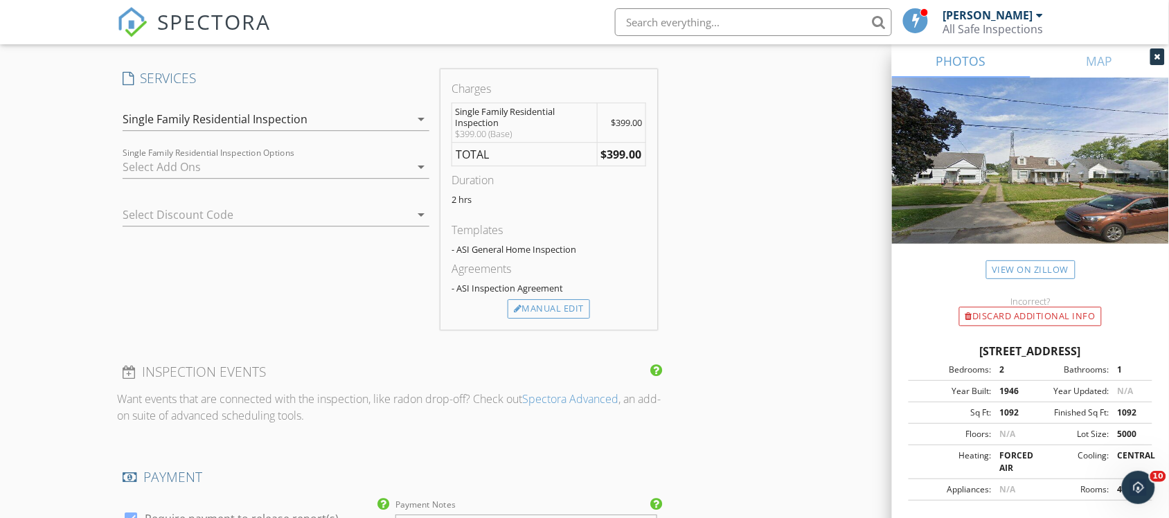
click at [222, 215] on div at bounding box center [257, 215] width 269 height 22
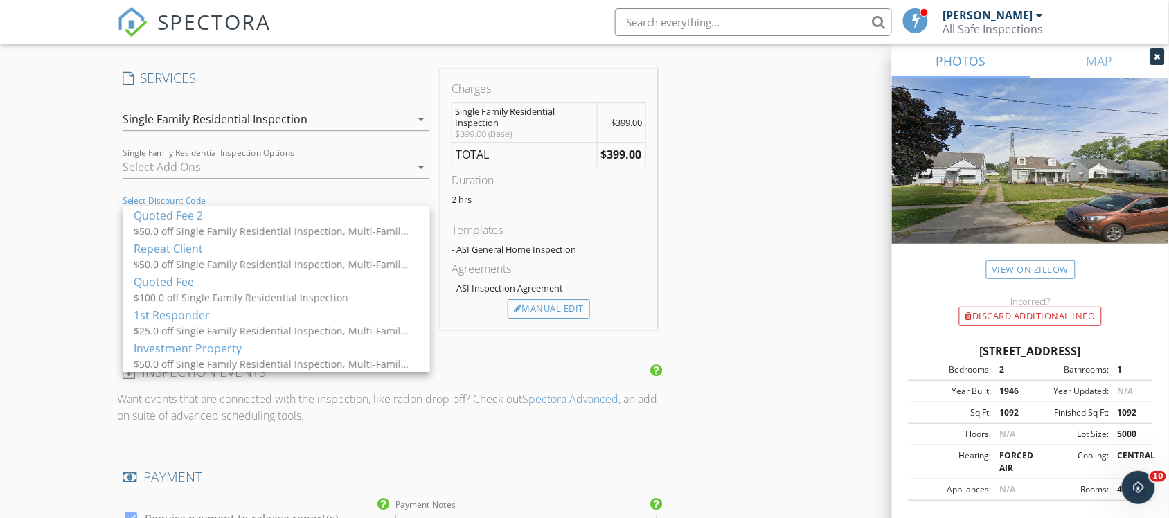
click at [233, 167] on div at bounding box center [267, 167] width 288 height 22
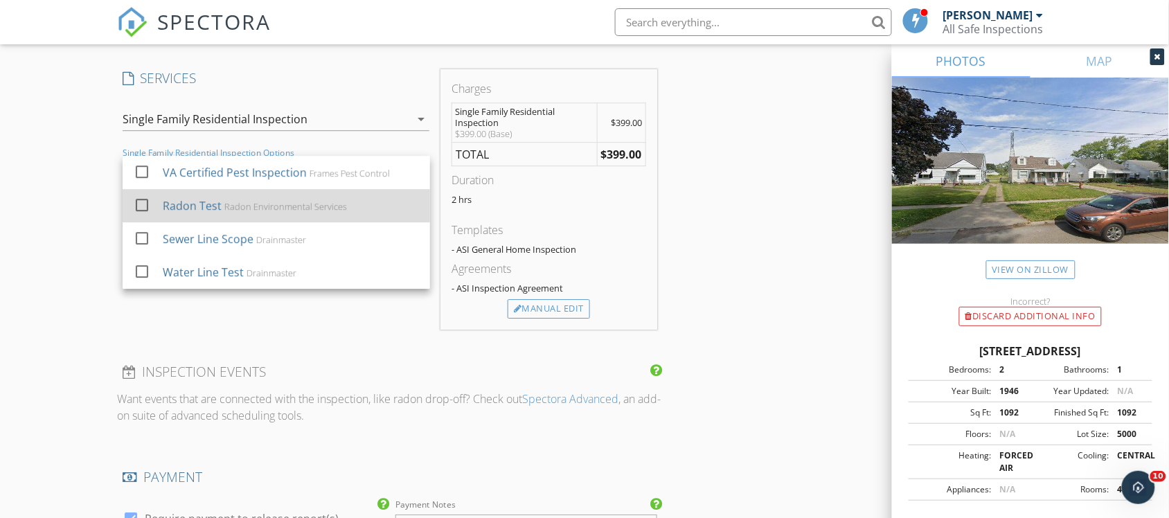
click at [229, 208] on div "Radon Environmental Services" at bounding box center [285, 206] width 123 height 11
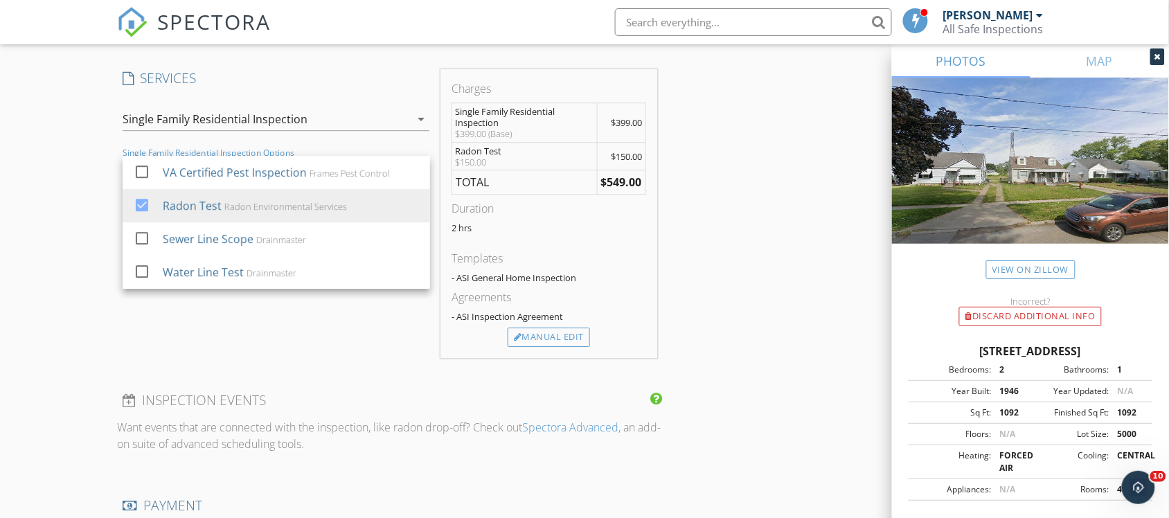
click at [230, 319] on div "SERVICES check_box Single Family Residential Inspection Single Family home unde…" at bounding box center [276, 213] width 319 height 289
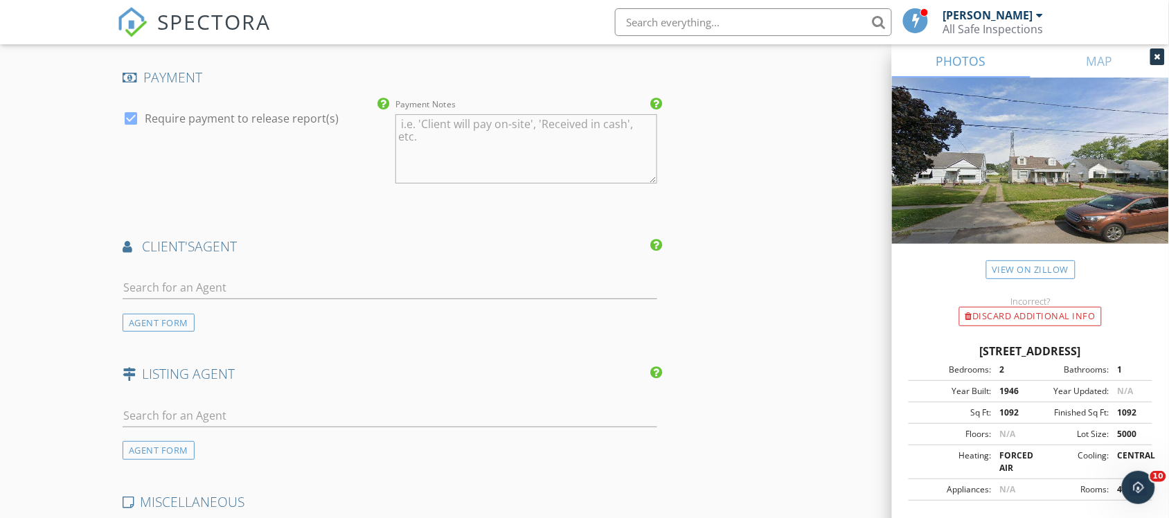
scroll to position [1645, 0]
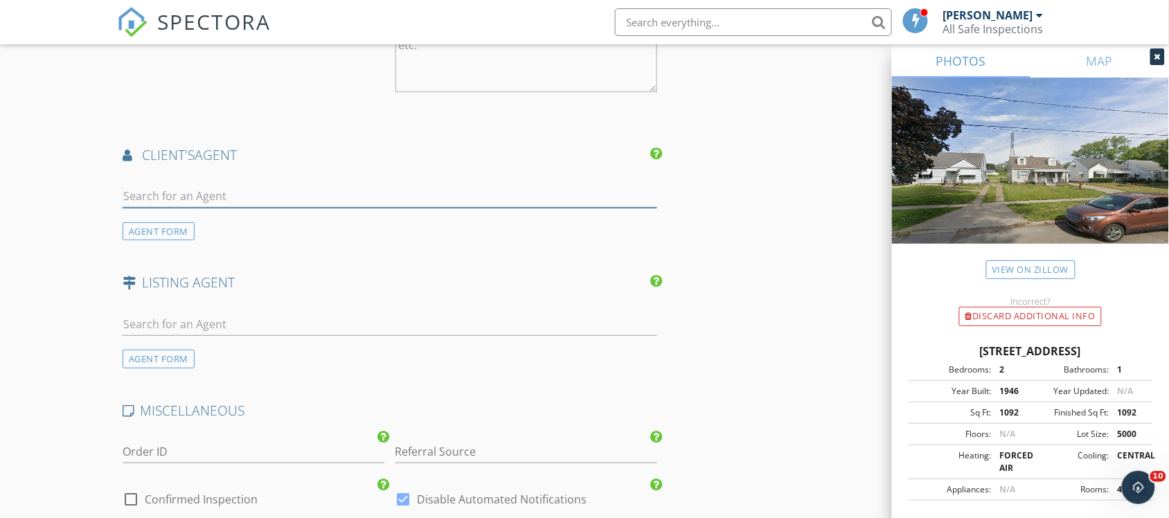
click at [202, 203] on input "text" at bounding box center [390, 196] width 535 height 23
type input "lindsey"
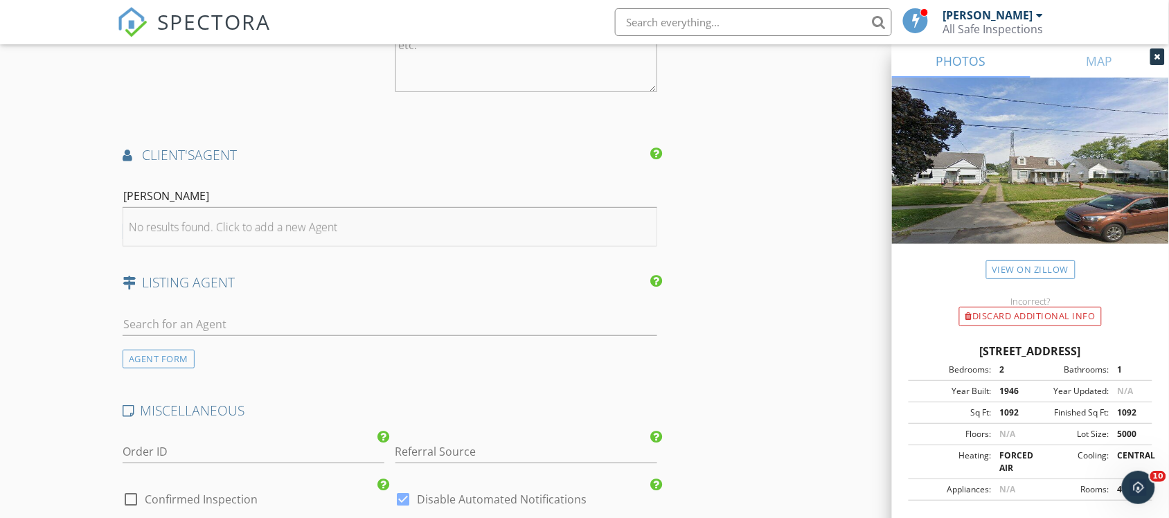
click at [285, 233] on div "No results found. Click to add a new Agent" at bounding box center [233, 227] width 208 height 17
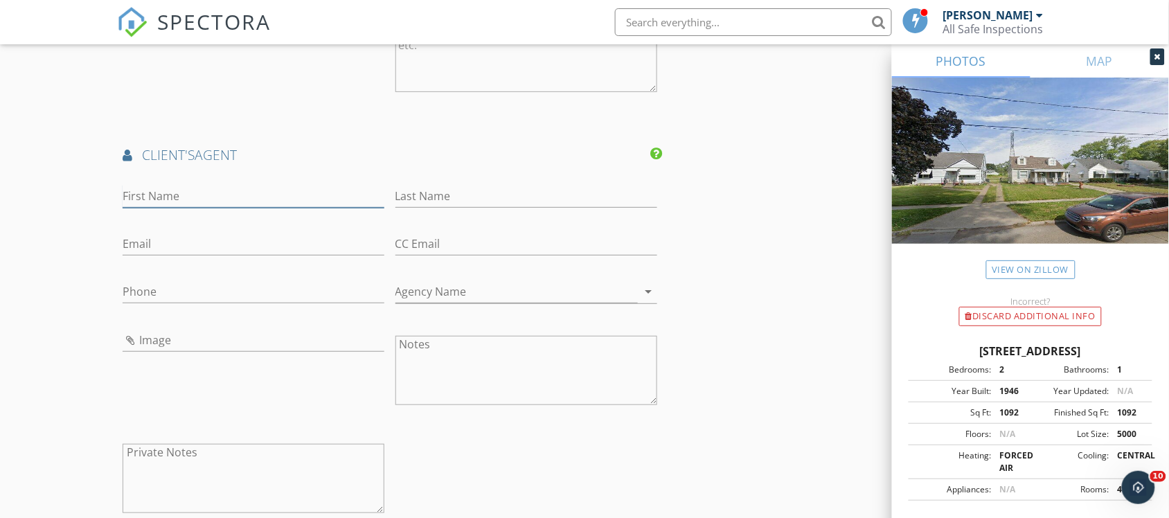
click at [269, 198] on input "First Name" at bounding box center [254, 196] width 262 height 23
type input "[PERSON_NAME]"
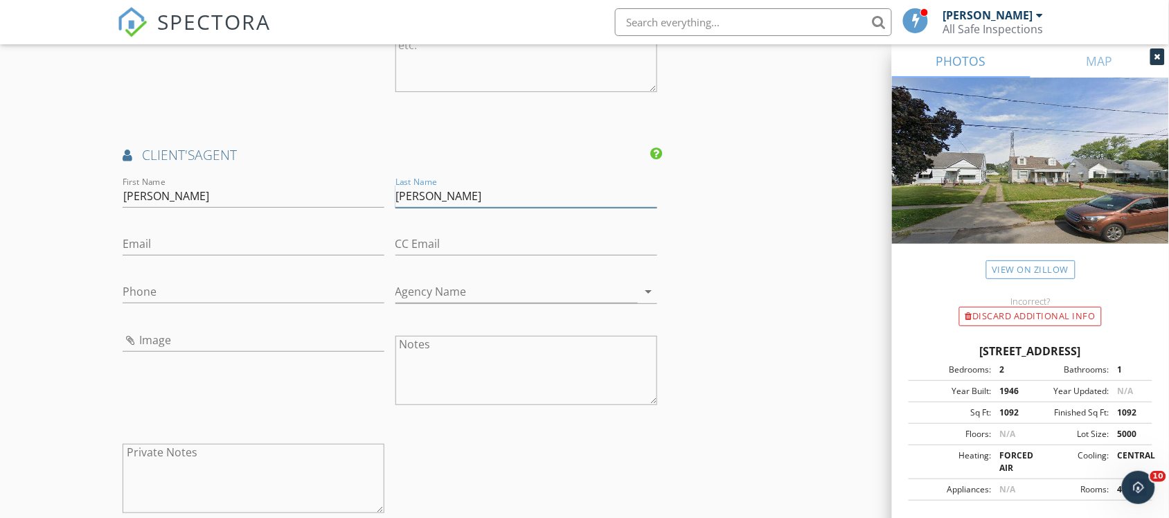
type input "LaBounty"
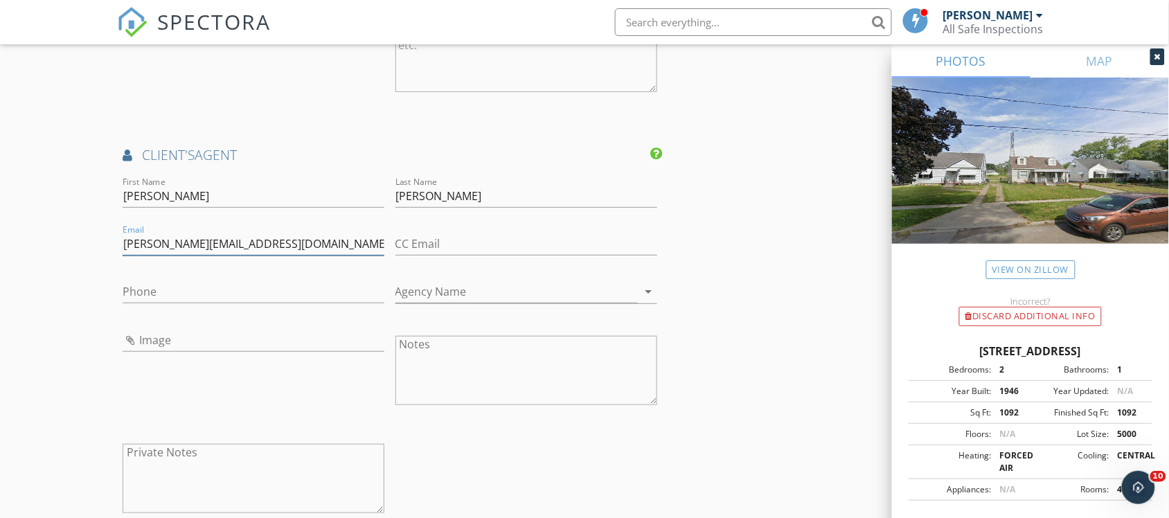
type input "lindsey@thelabountygroup.com"
type input "419-360-9761"
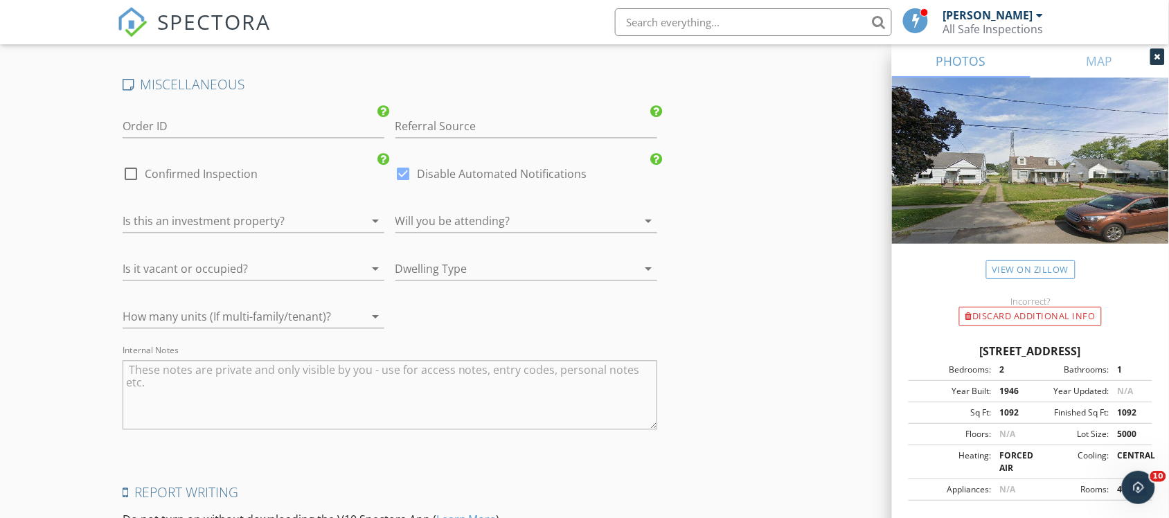
scroll to position [2283, 0]
click at [129, 175] on div at bounding box center [131, 174] width 24 height 24
checkbox input "true"
click at [154, 218] on div at bounding box center [234, 221] width 223 height 22
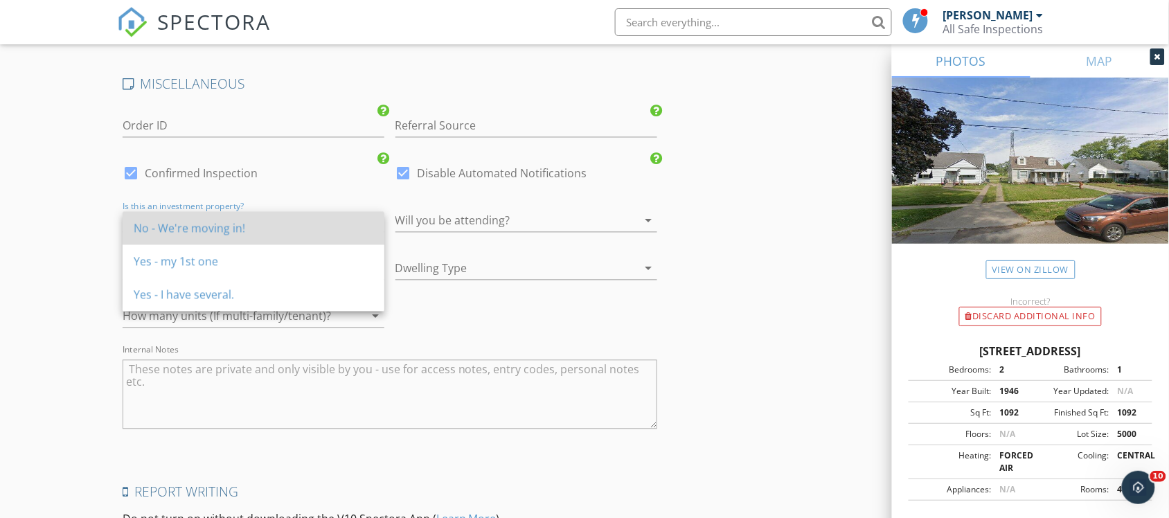
drag, startPoint x: 163, startPoint y: 229, endPoint x: 159, endPoint y: 238, distance: 9.0
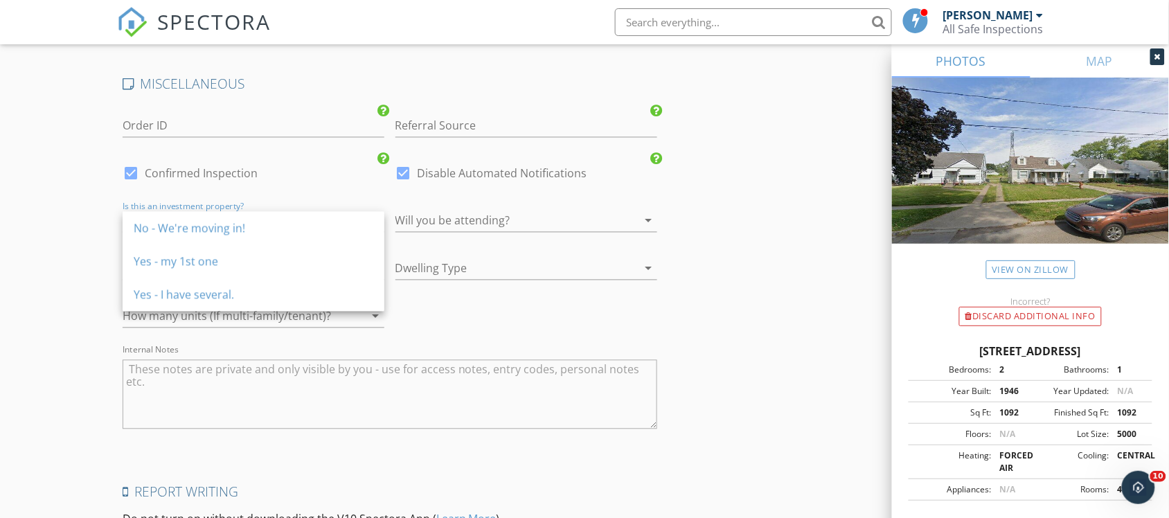
click at [163, 230] on div "No - We're moving in!" at bounding box center [254, 228] width 240 height 17
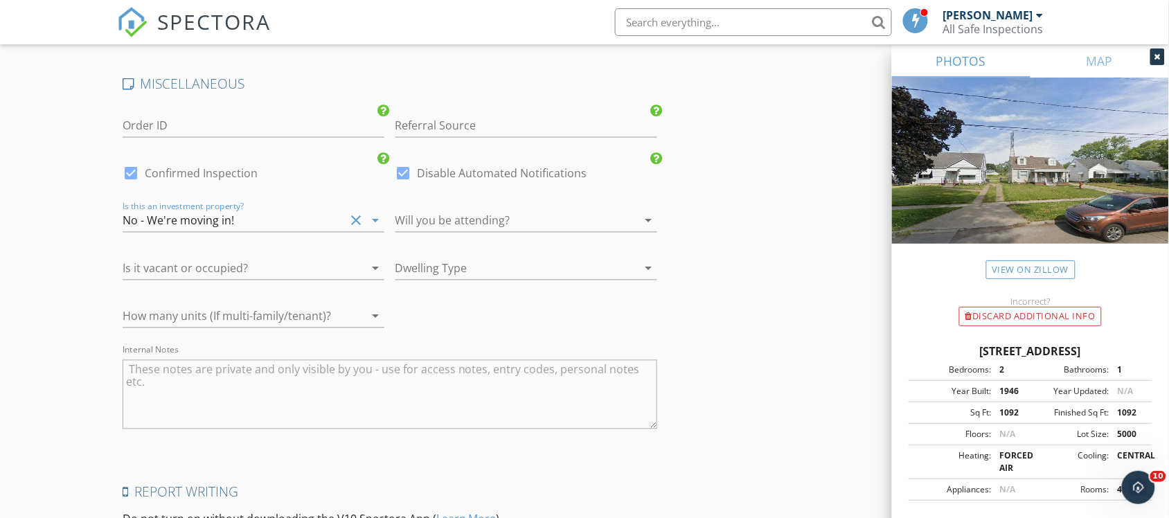
click at [170, 271] on div at bounding box center [234, 269] width 223 height 22
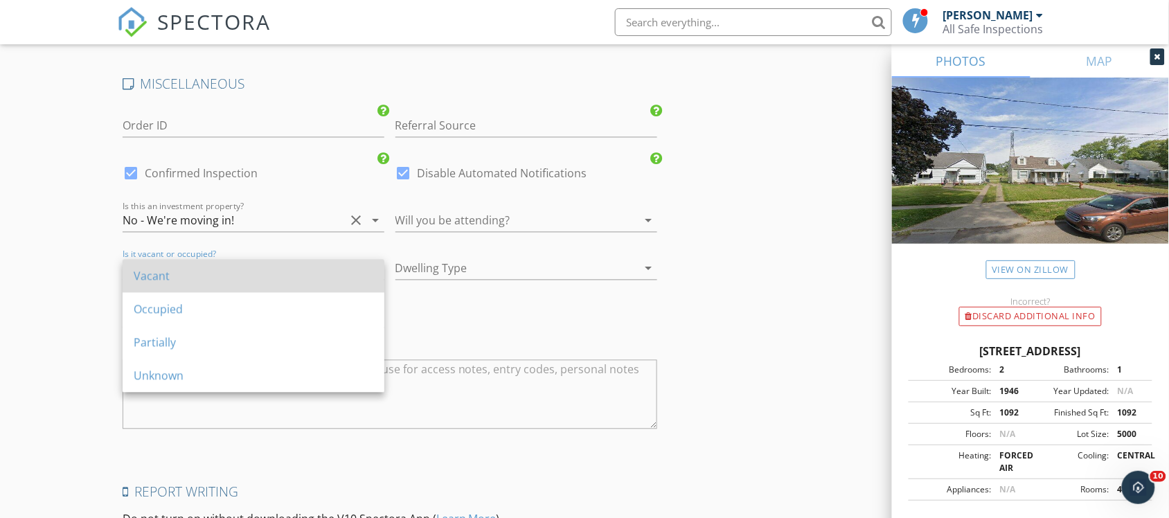
click at [166, 282] on div "Vacant" at bounding box center [254, 276] width 240 height 17
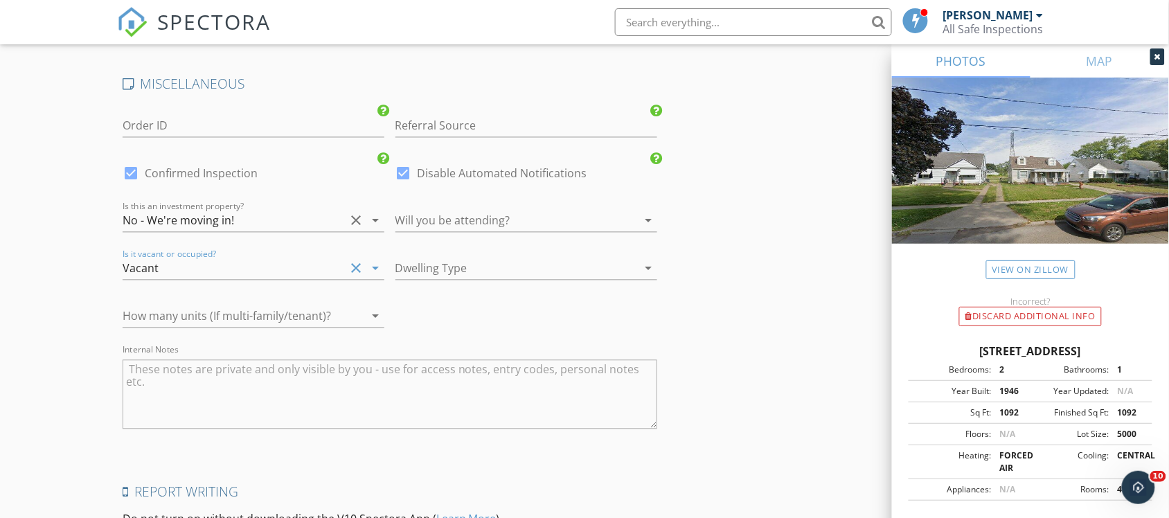
click at [438, 219] on div at bounding box center [506, 221] width 223 height 22
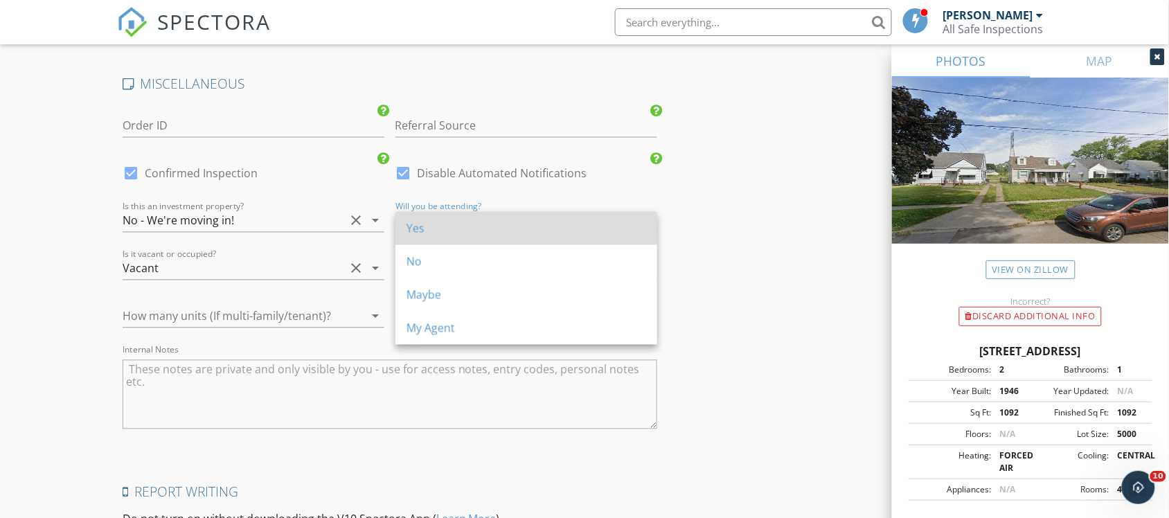
click at [436, 231] on div "Yes" at bounding box center [527, 228] width 240 height 17
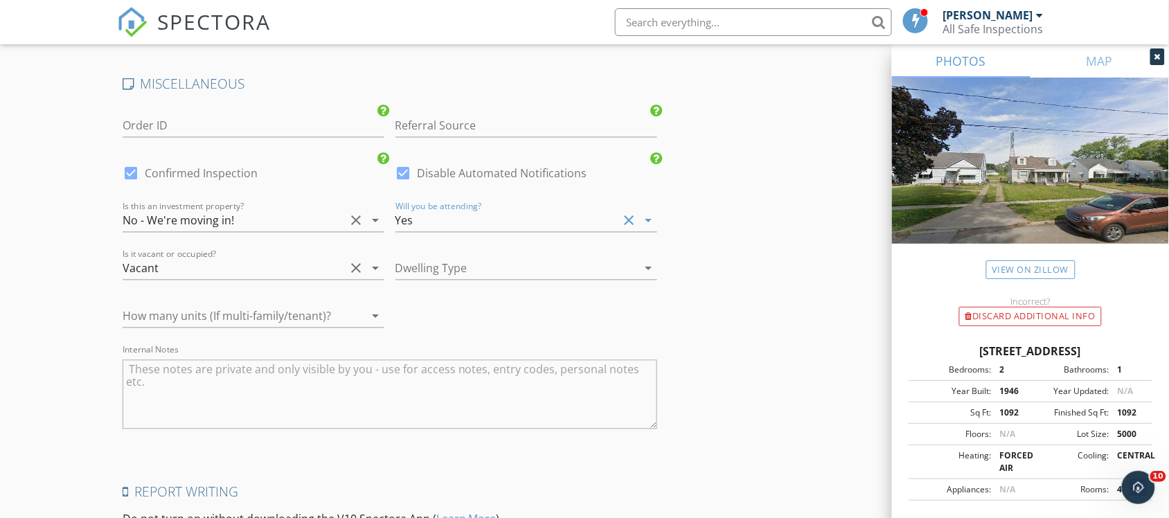
click at [427, 264] on div at bounding box center [506, 269] width 223 height 22
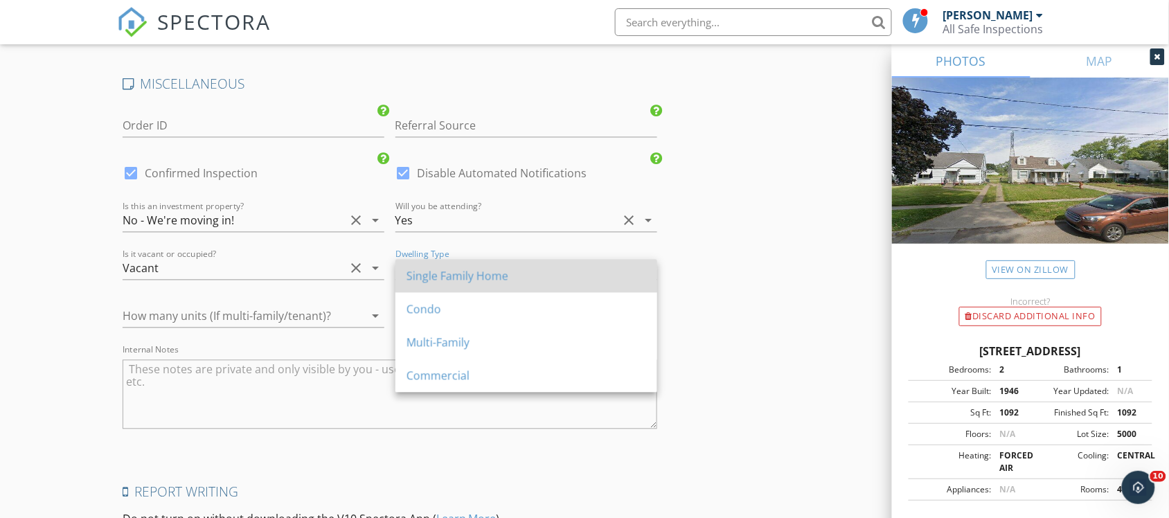
click at [427, 274] on div "Single Family Home" at bounding box center [527, 276] width 240 height 17
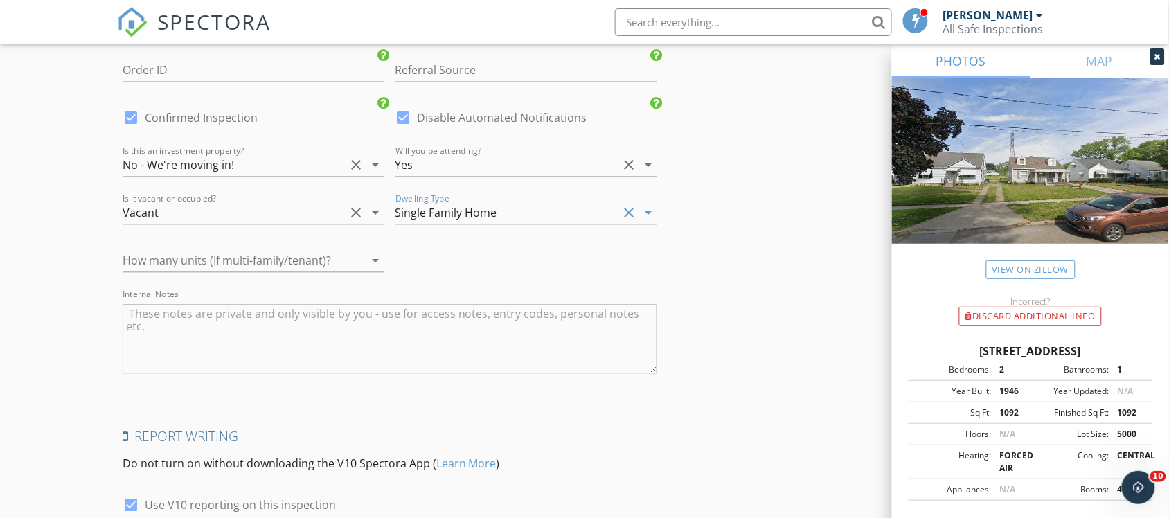
scroll to position [2370, 0]
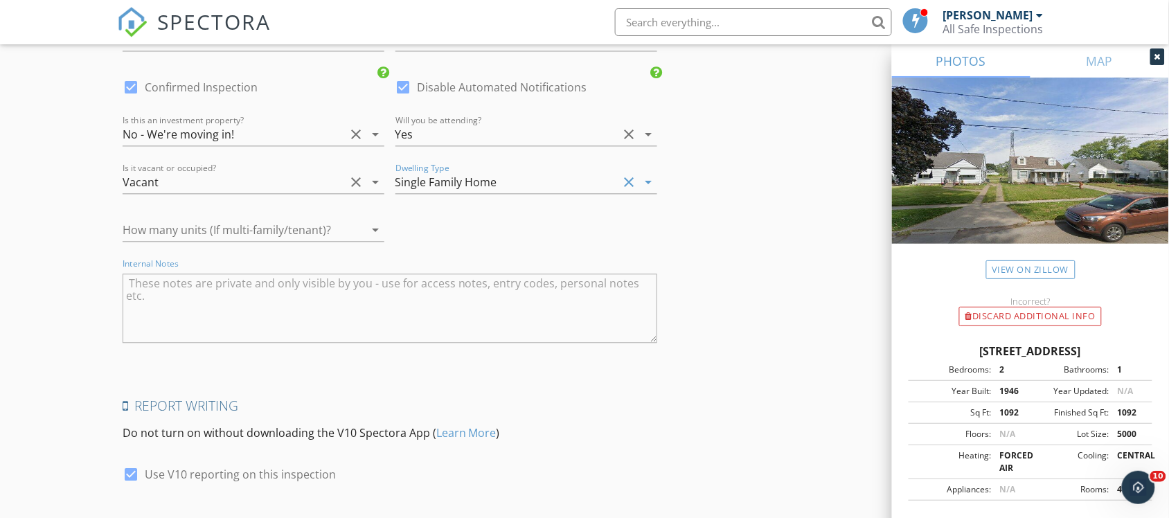
click at [284, 292] on textarea "Internal Notes" at bounding box center [390, 308] width 535 height 69
type textarea "Lockbox - WOW St"
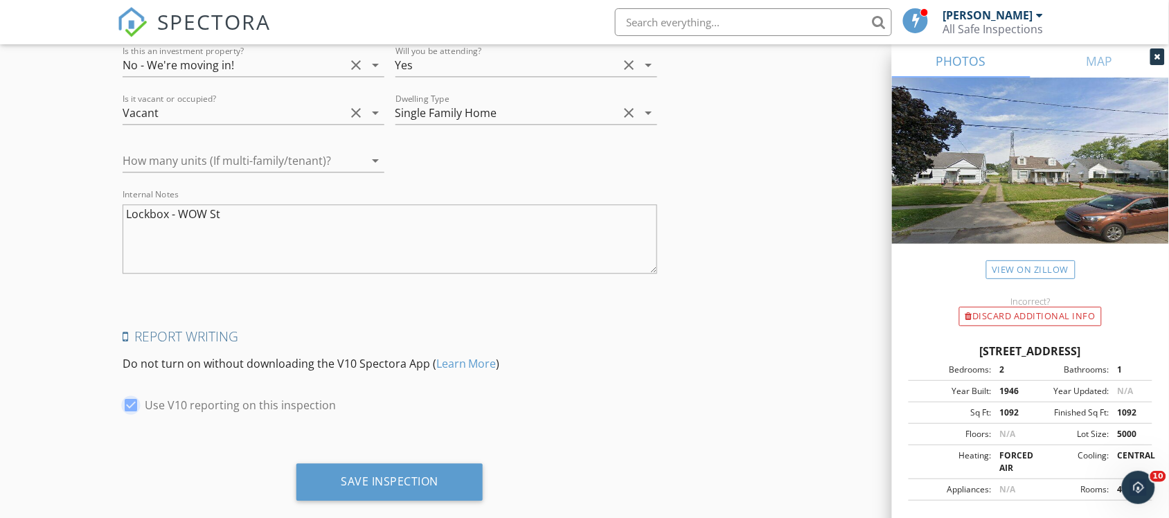
scroll to position [2467, 0]
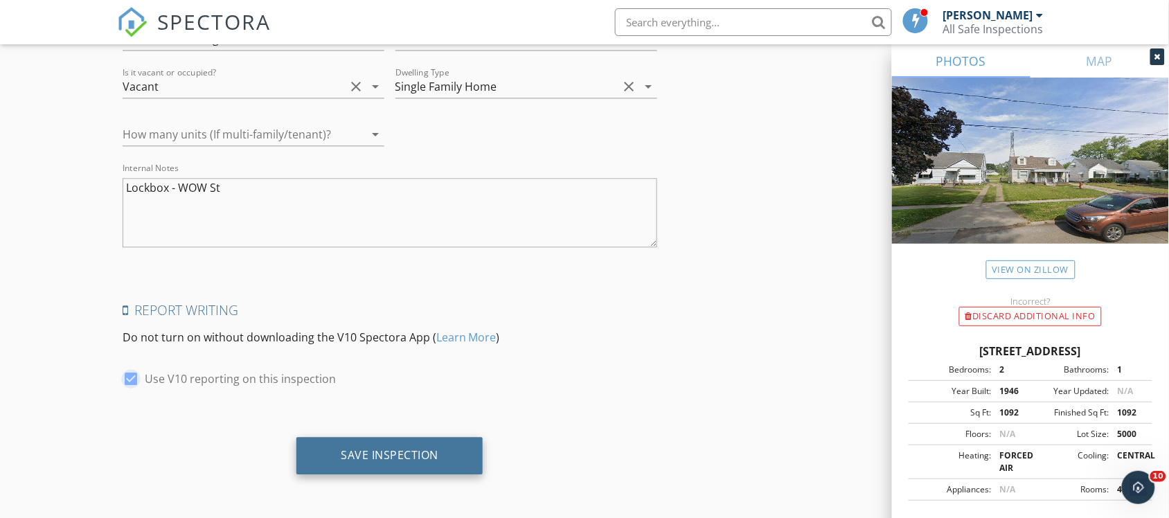
click at [383, 450] on div "Save Inspection" at bounding box center [390, 455] width 98 height 14
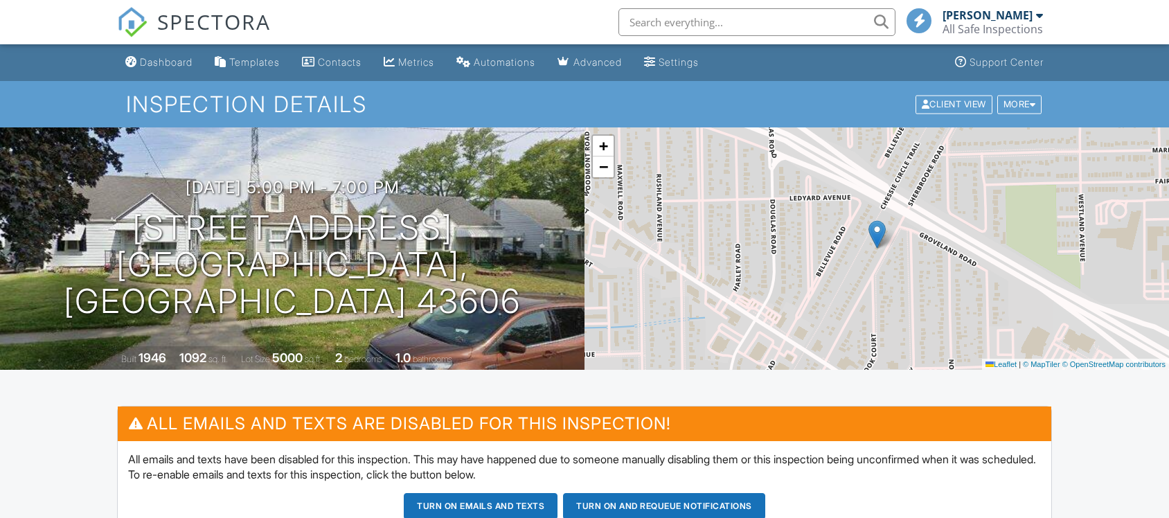
click at [476, 493] on button "Turn on emails and texts" at bounding box center [481, 506] width 154 height 26
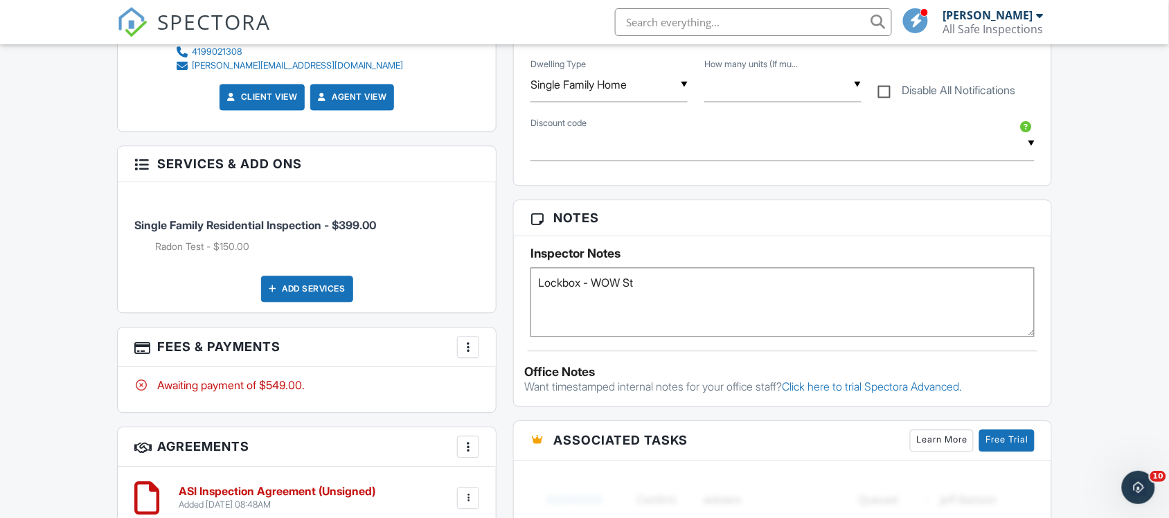
scroll to position [952, 0]
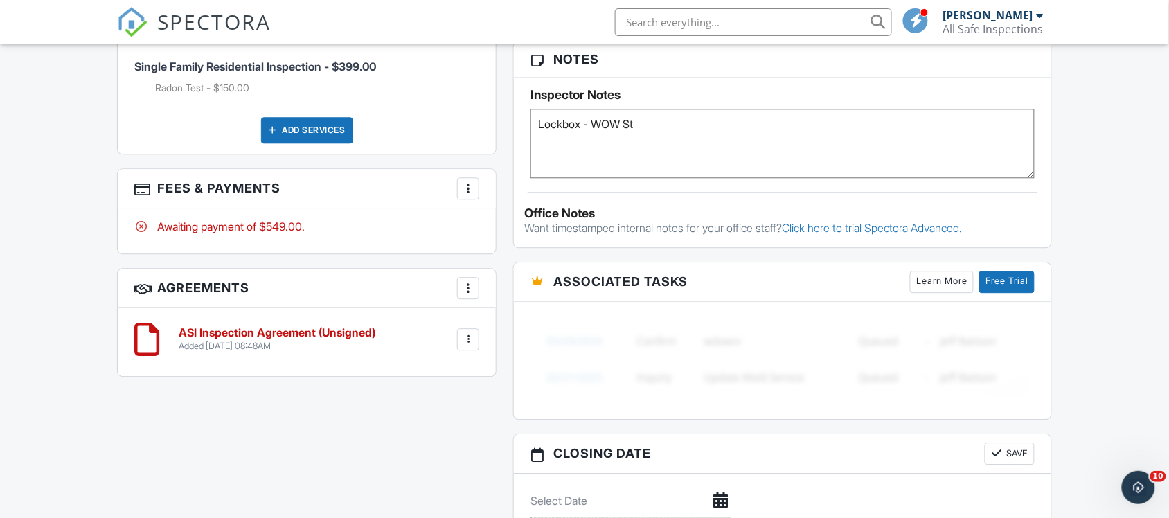
click at [653, 129] on textarea "Lockbox - WOW St" at bounding box center [782, 143] width 504 height 69
type textarea "Lockbox - WOW ST Radon Tues - Thurs"
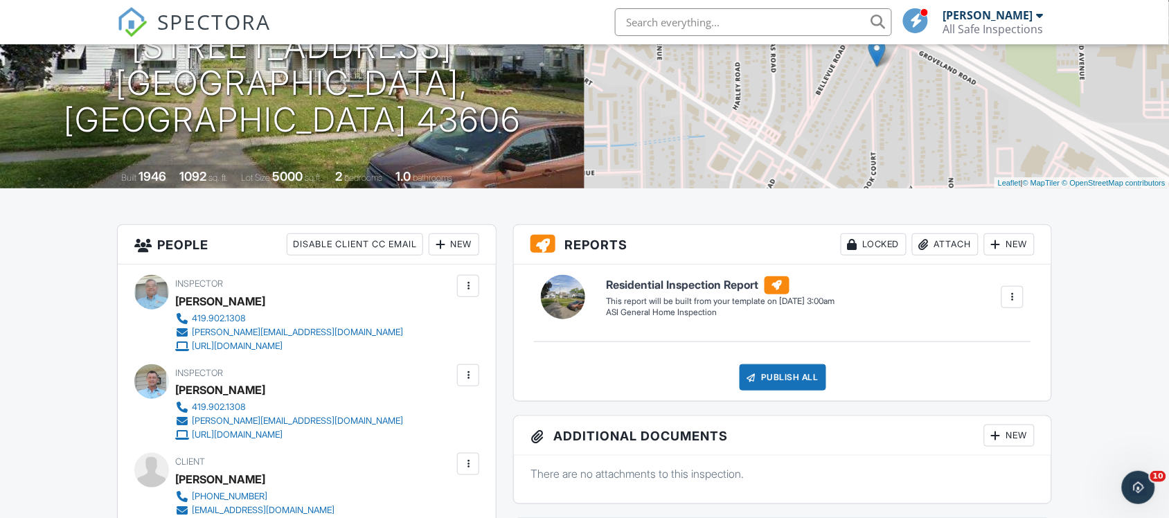
scroll to position [0, 0]
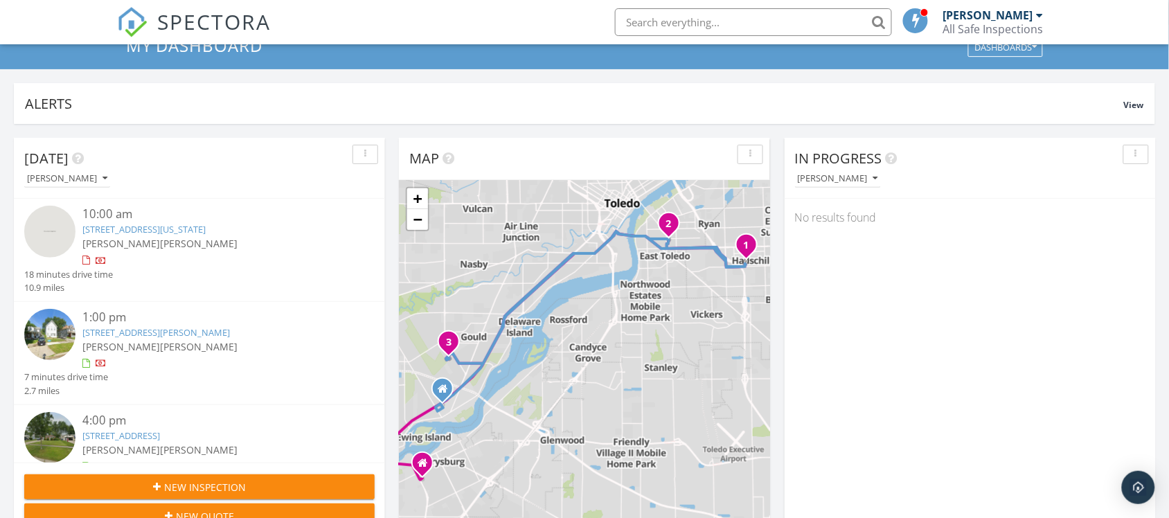
scroll to position [87, 0]
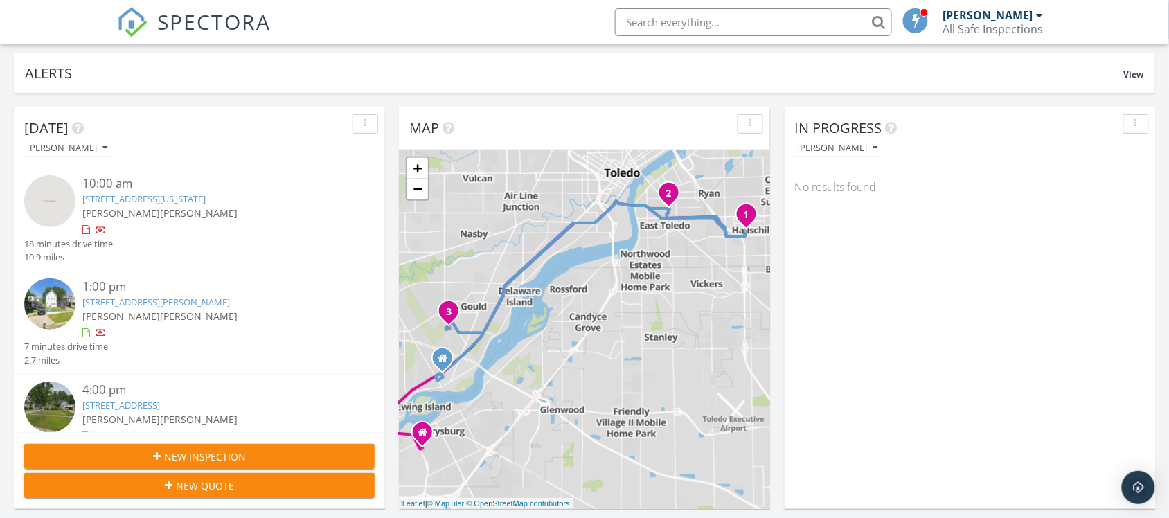
click at [179, 202] on link "[STREET_ADDRESS][US_STATE]" at bounding box center [143, 199] width 123 height 12
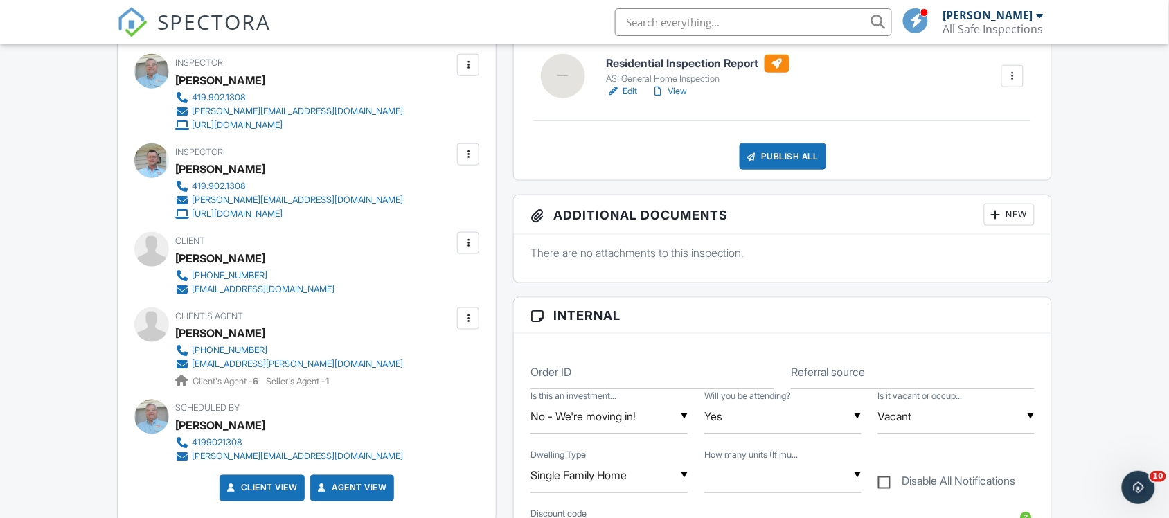
scroll to position [433, 0]
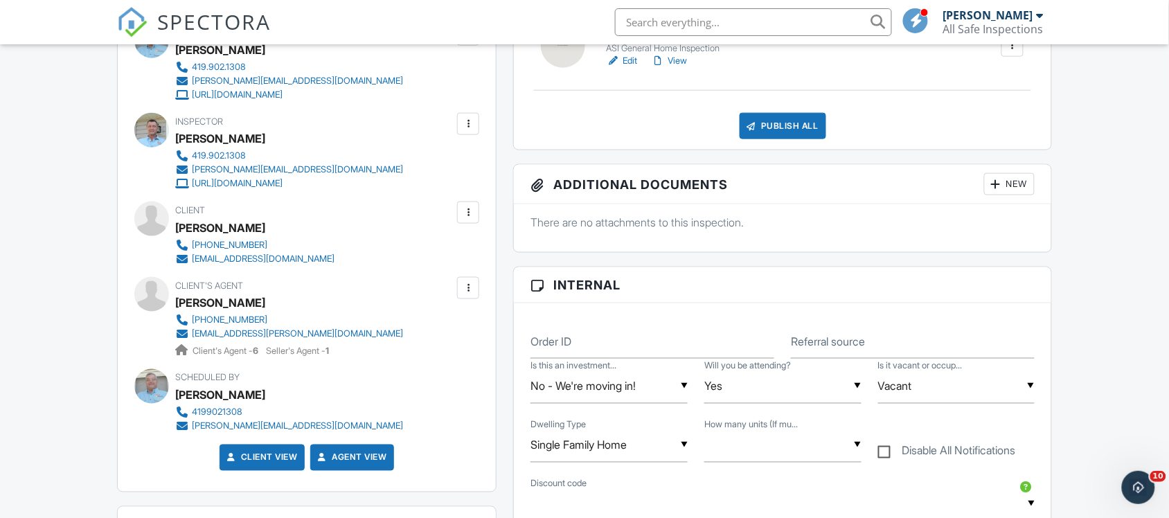
click at [467, 213] on div at bounding box center [468, 213] width 14 height 14
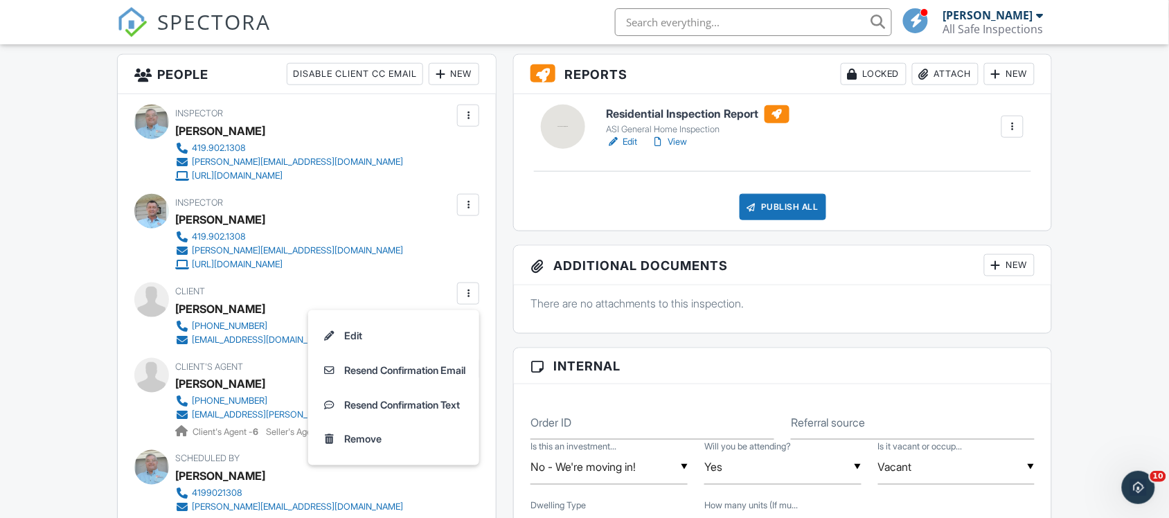
scroll to position [346, 0]
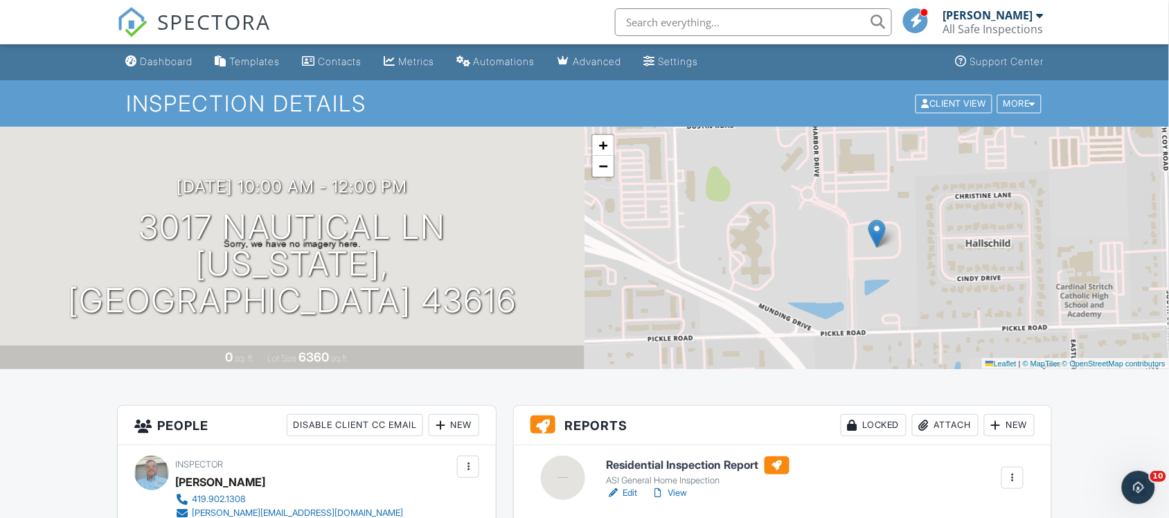
scroll to position [0, 0]
click at [177, 61] on div "Dashboard" at bounding box center [166, 62] width 53 height 12
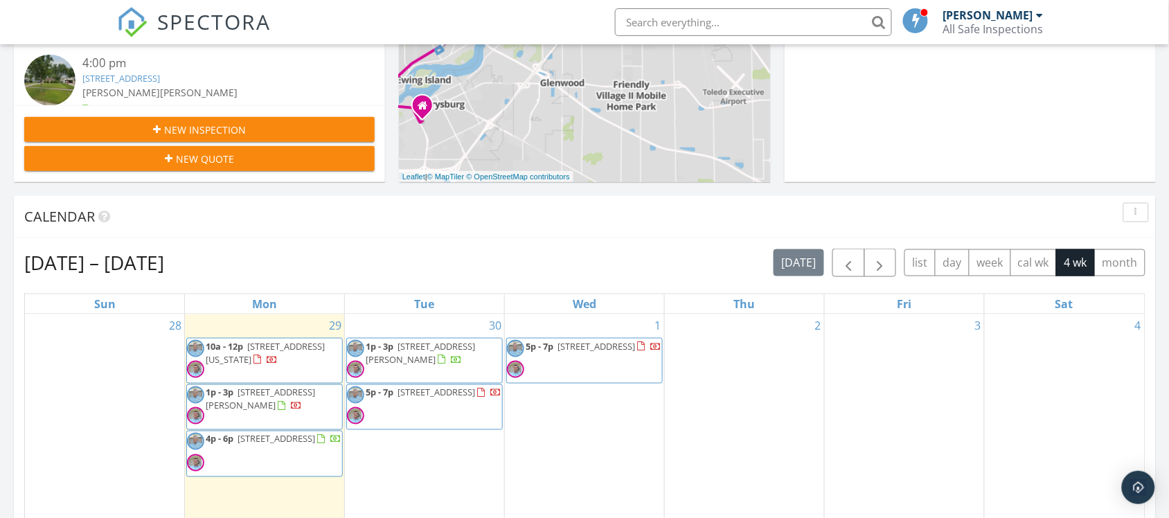
scroll to position [519, 0]
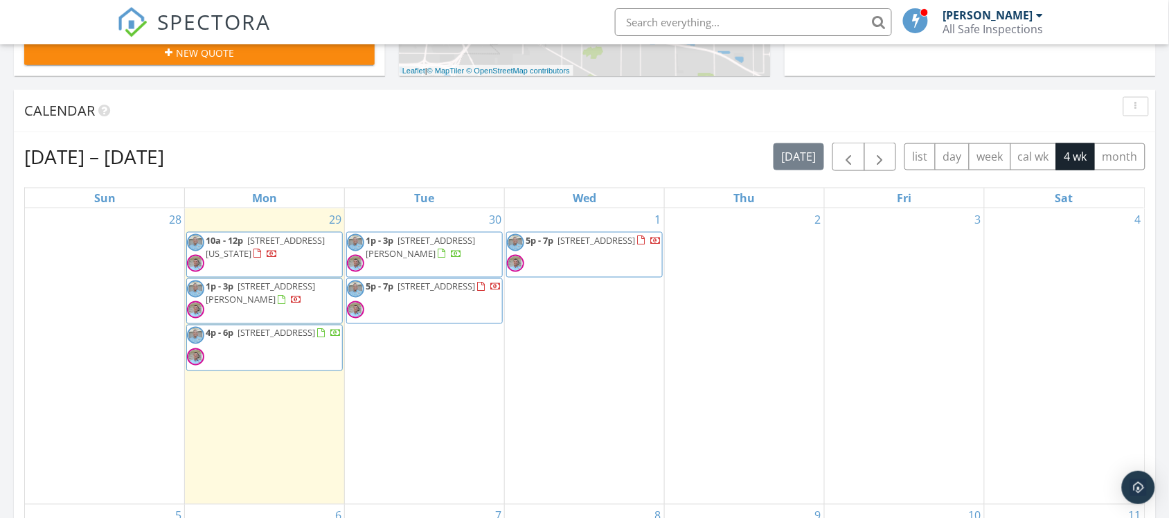
click at [419, 288] on span "[STREET_ADDRESS]" at bounding box center [436, 286] width 78 height 12
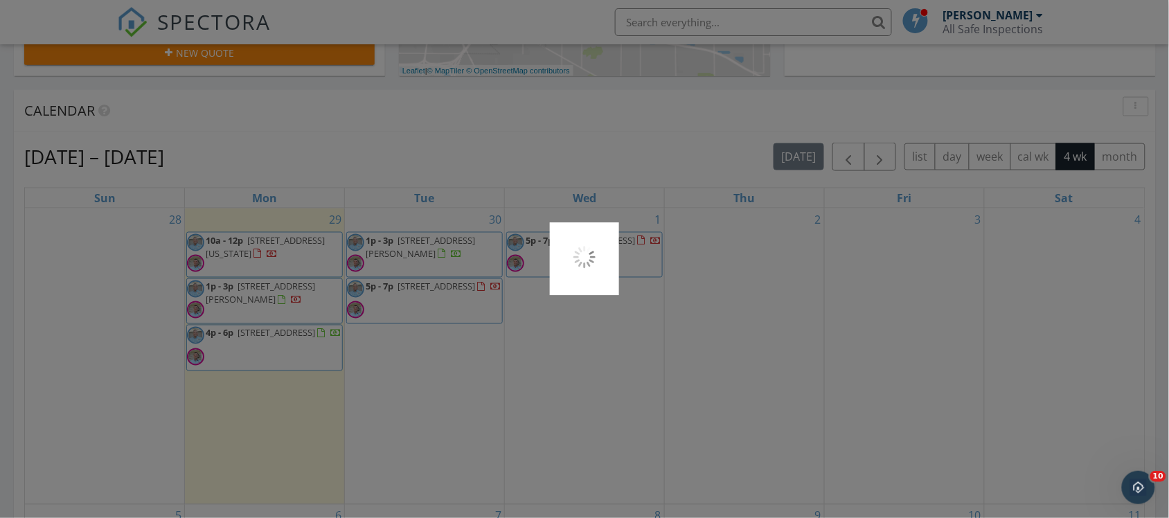
scroll to position [0, 0]
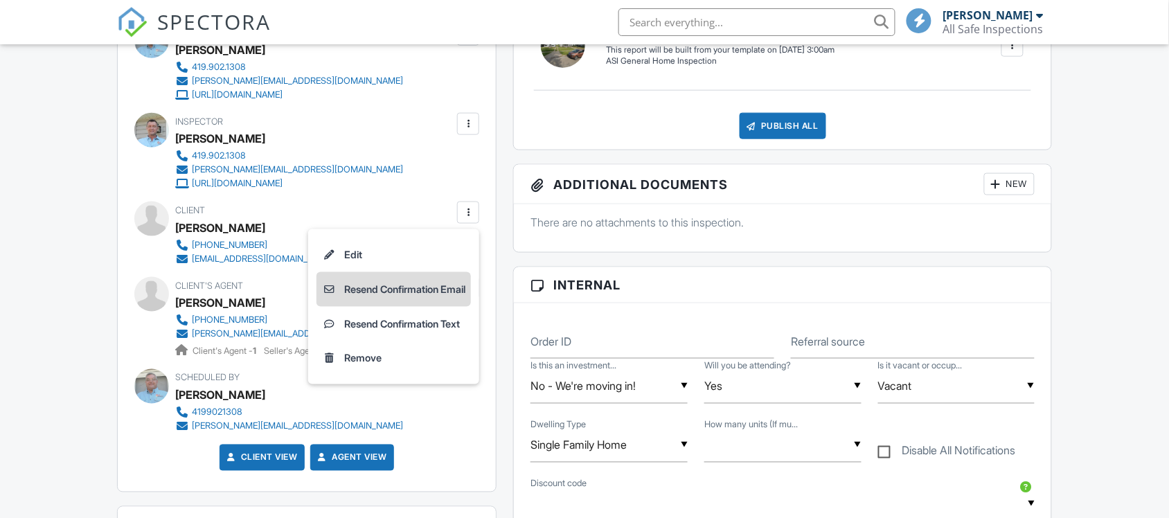
click at [406, 287] on li "Resend Confirmation Email" at bounding box center [393, 289] width 154 height 35
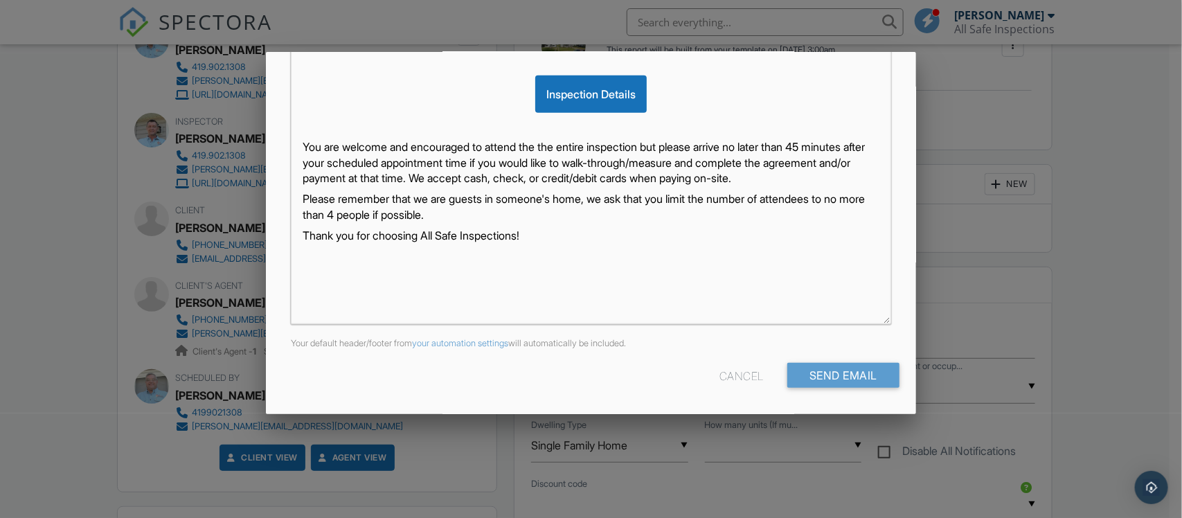
scroll to position [50, 0]
click at [819, 372] on input "Send Email" at bounding box center [843, 375] width 112 height 25
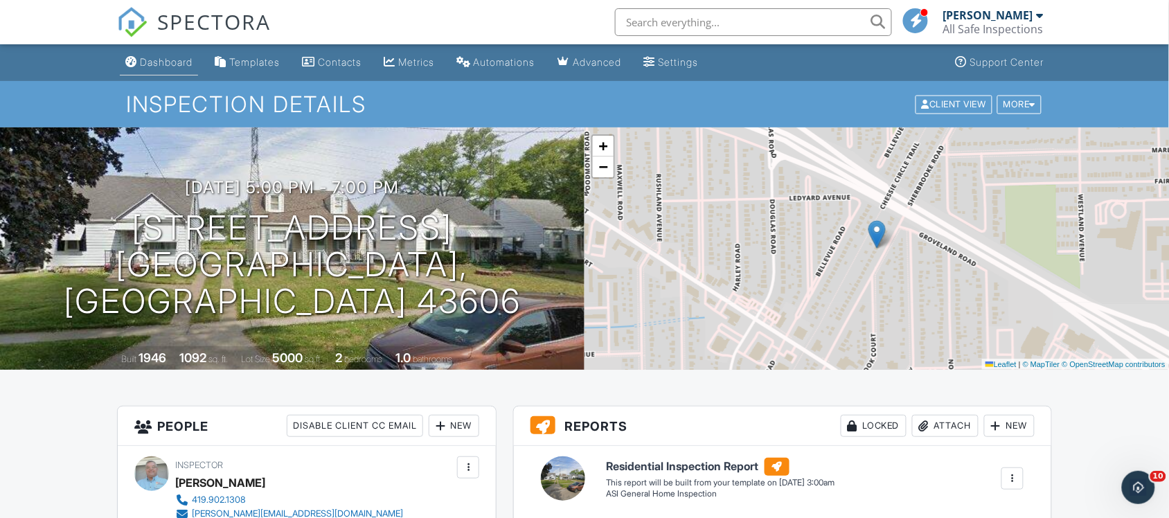
click at [167, 64] on div "Dashboard" at bounding box center [166, 62] width 53 height 12
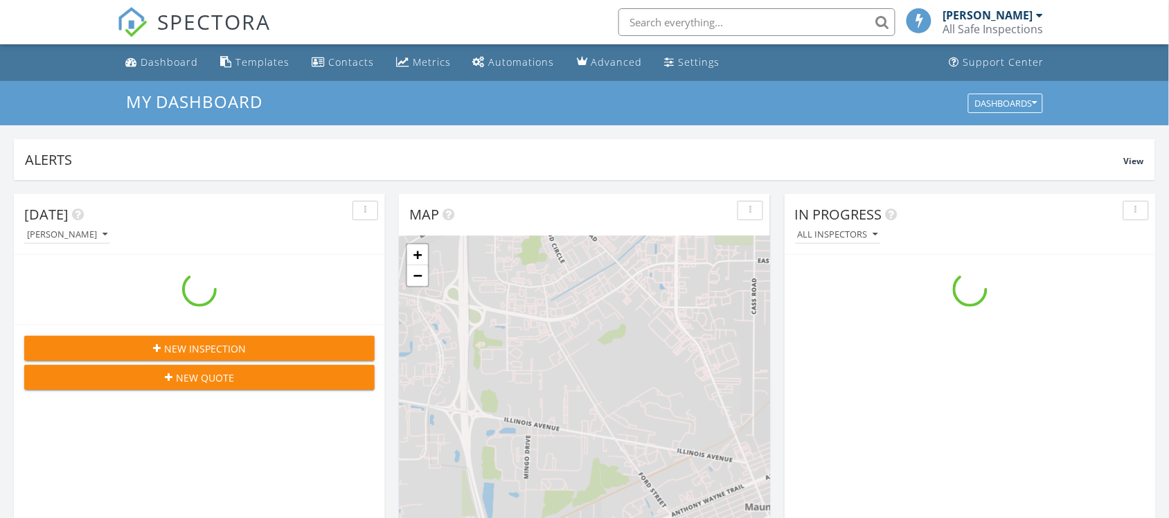
scroll to position [7, 7]
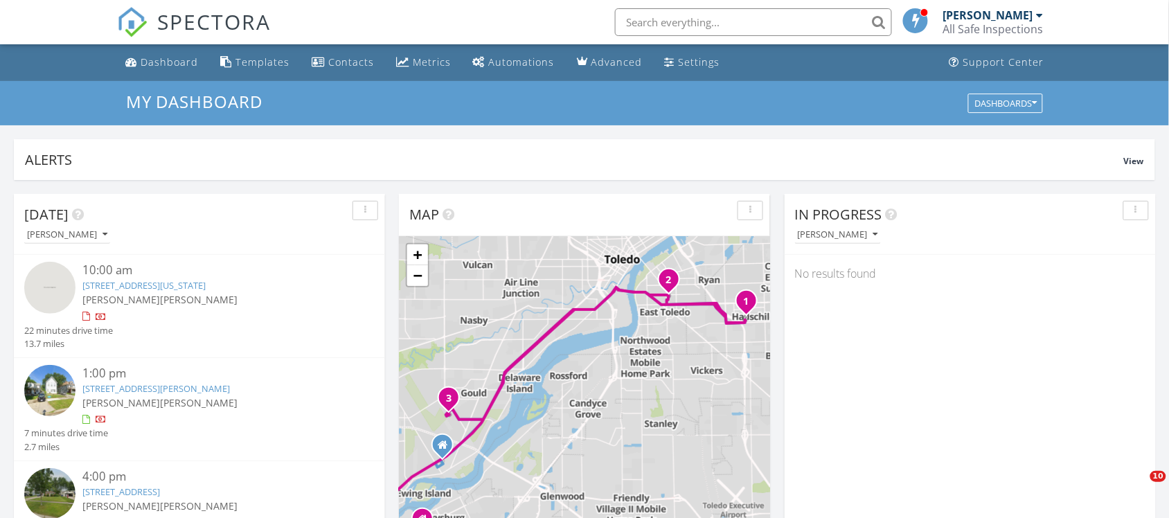
click at [160, 293] on span "[PERSON_NAME]" at bounding box center [199, 299] width 78 height 13
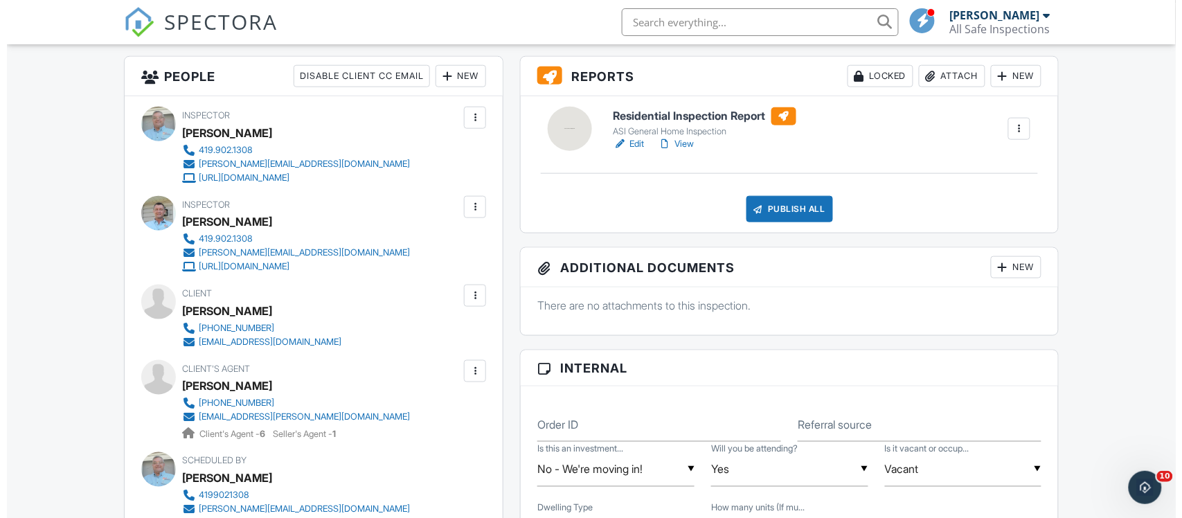
scroll to position [433, 0]
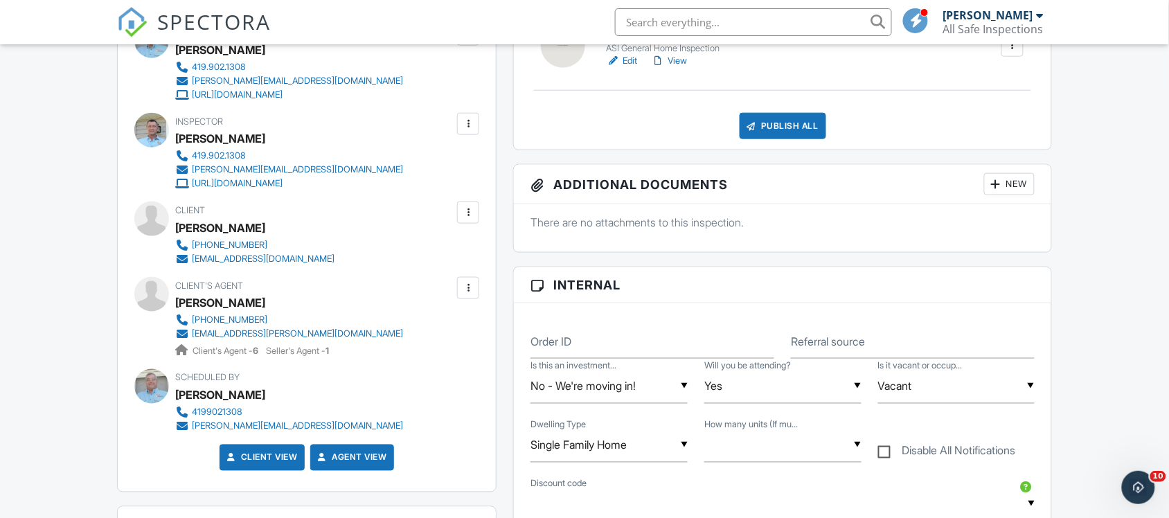
click at [465, 209] on div at bounding box center [468, 213] width 14 height 14
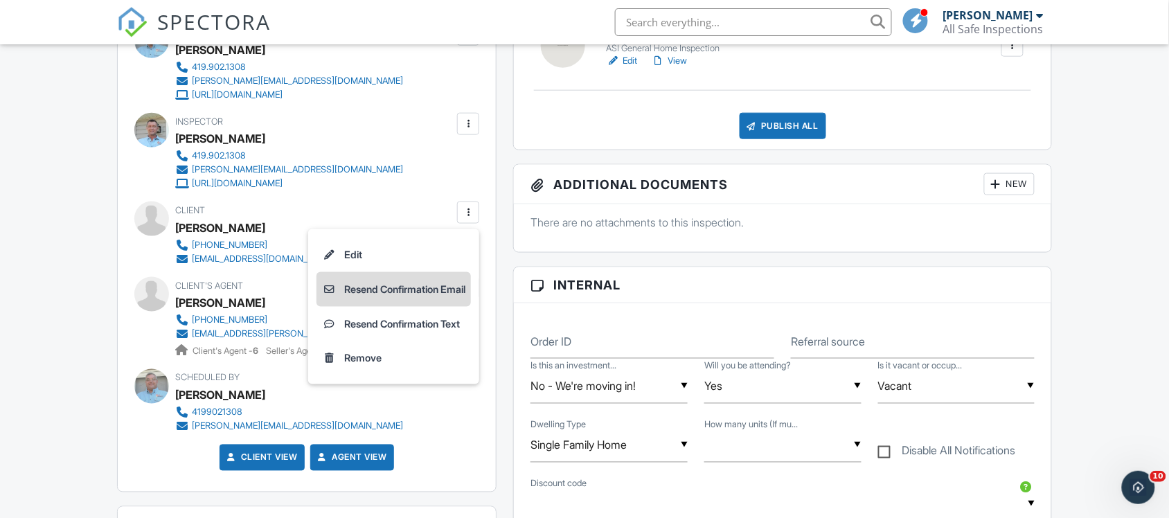
click at [400, 288] on li "Resend Confirmation Email" at bounding box center [393, 289] width 154 height 35
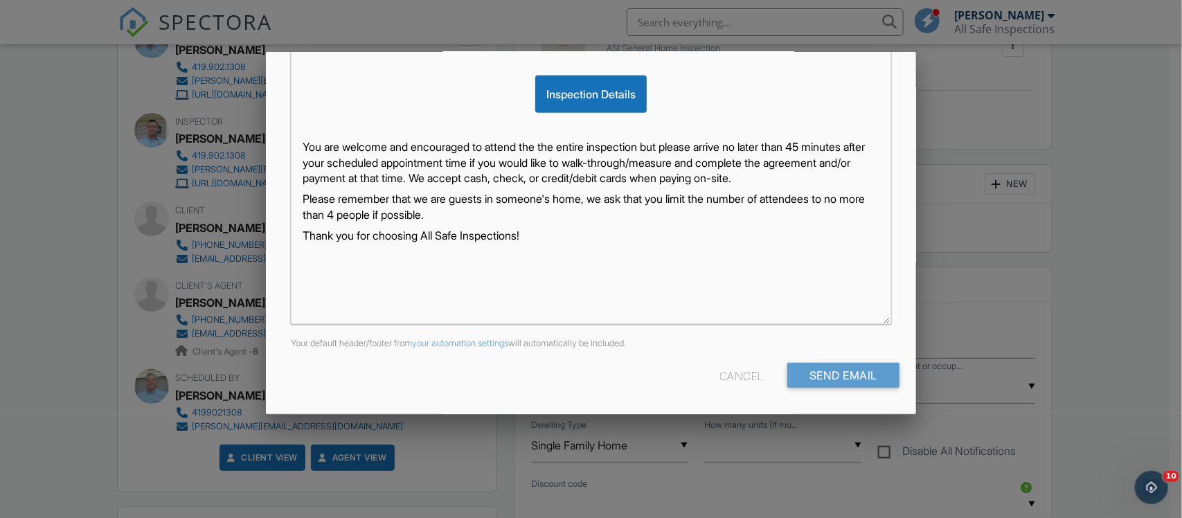
scroll to position [35, 0]
click at [853, 371] on input "Send Email" at bounding box center [843, 375] width 112 height 25
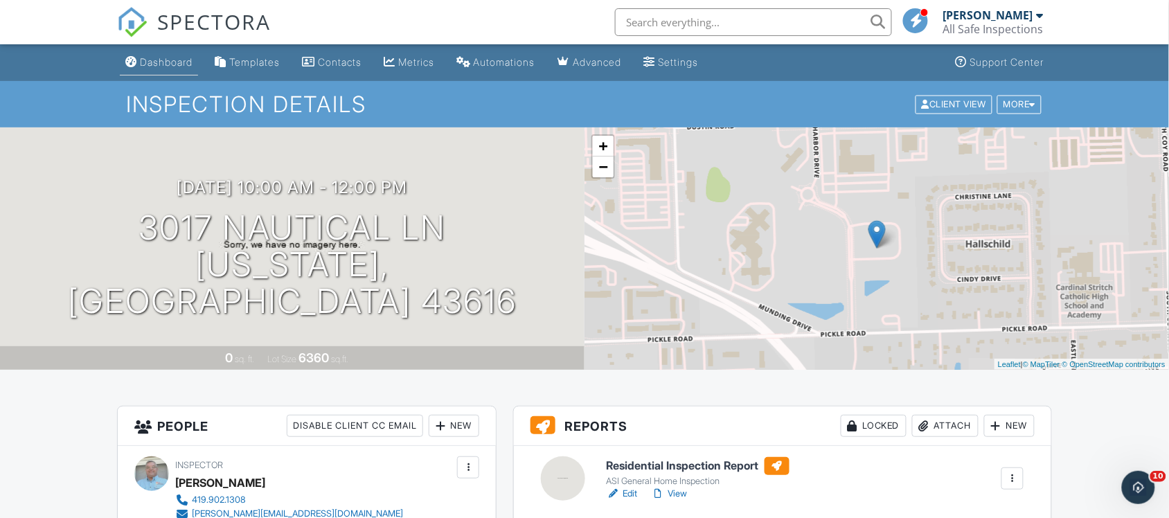
click at [177, 60] on div "Dashboard" at bounding box center [166, 62] width 53 height 12
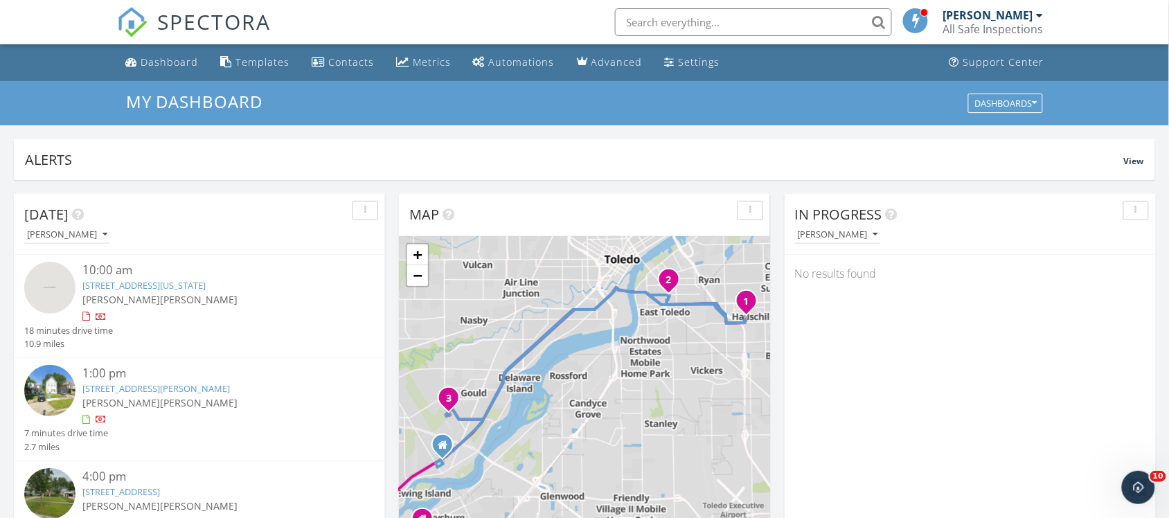
click at [190, 285] on link "3017 Nautical Ln, Oregon, OH 43616" at bounding box center [143, 285] width 123 height 12
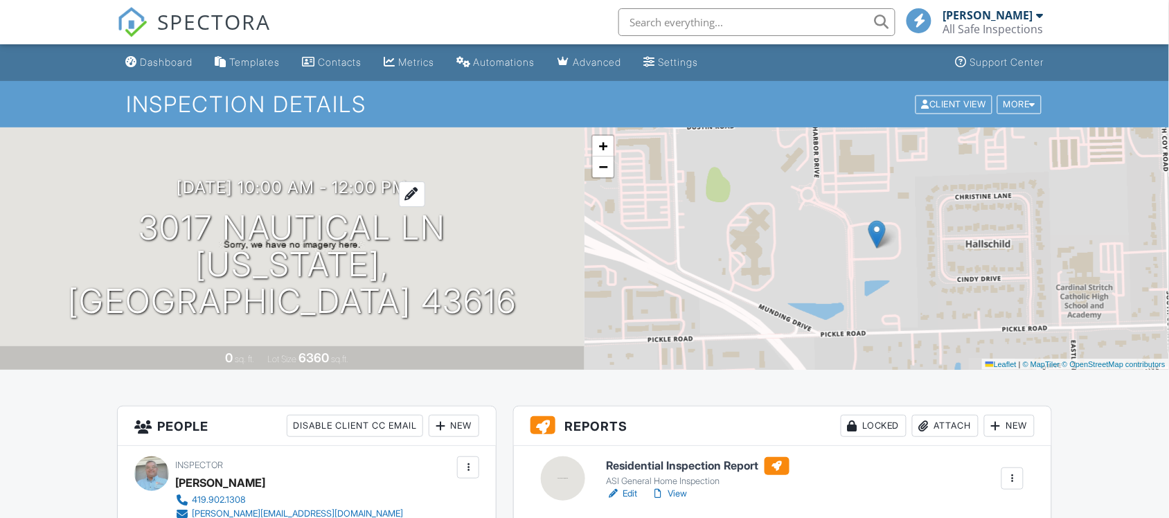
click at [388, 197] on h3 "[DATE] 10:00 am - 12:00 pm" at bounding box center [292, 187] width 231 height 19
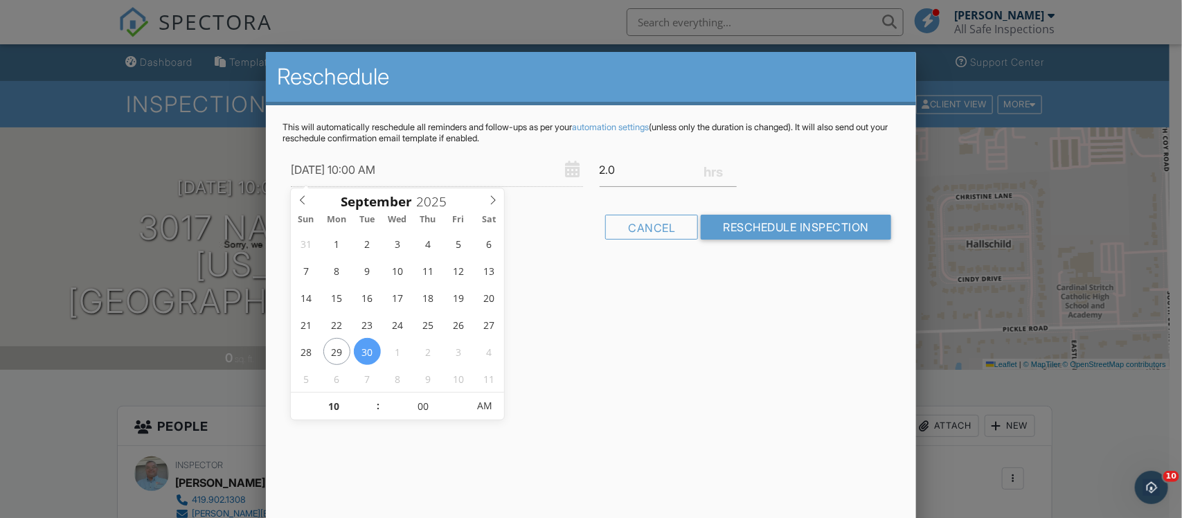
type input "[DATE] 10:00 AM"
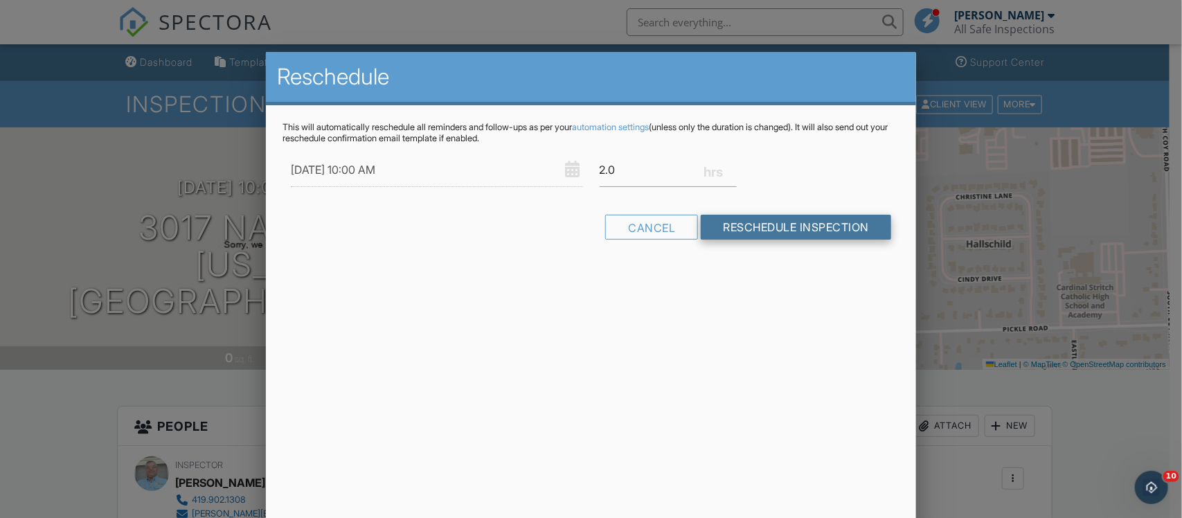
click at [774, 229] on input "Reschedule Inspection" at bounding box center [796, 227] width 190 height 25
